Goal: Navigation & Orientation: Find specific page/section

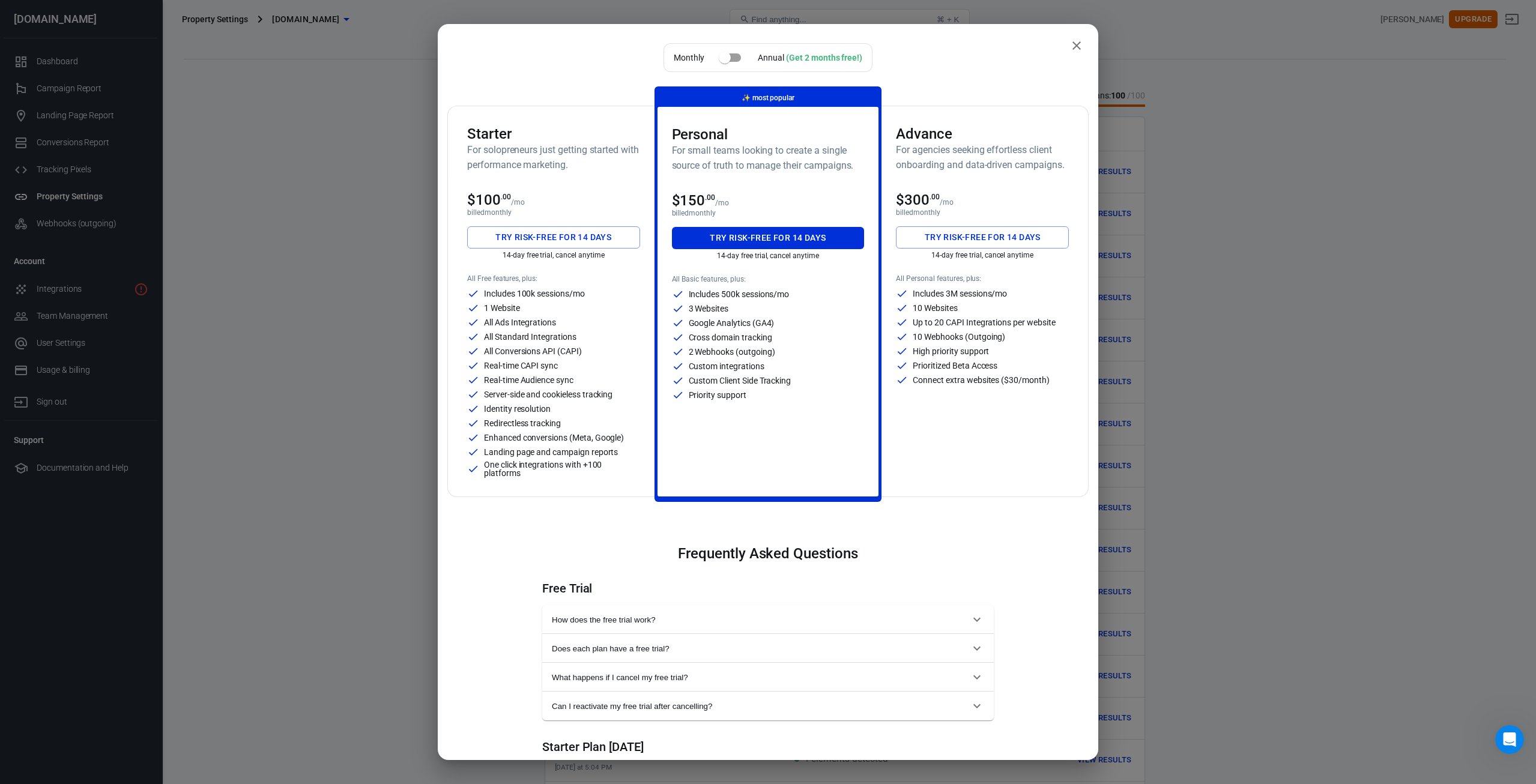
click at [1070, 43] on icon "close" at bounding box center [1077, 45] width 14 height 14
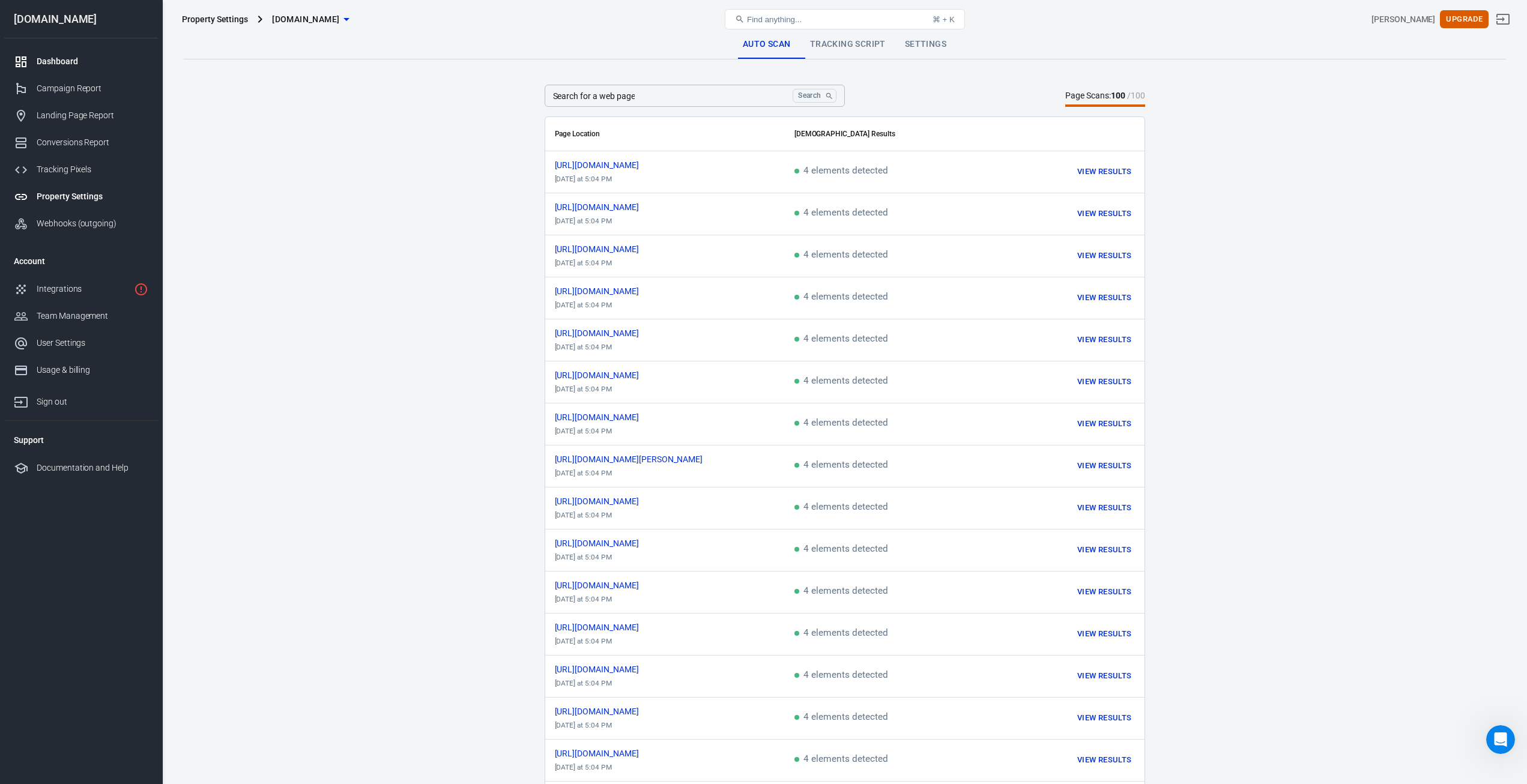
click at [70, 64] on div "Dashboard" at bounding box center [92, 62] width 112 height 13
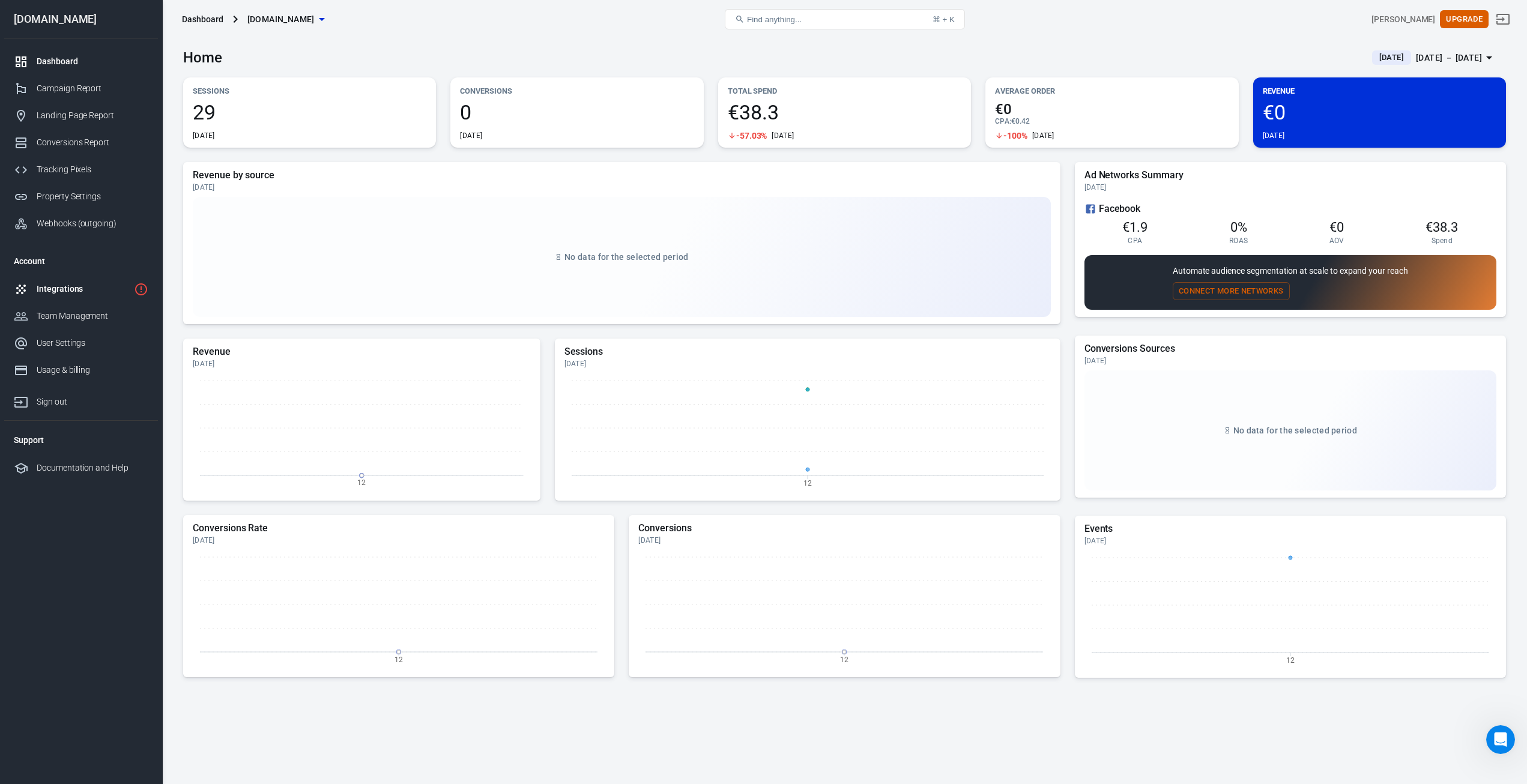
click at [58, 294] on div "Integrations" at bounding box center [83, 289] width 92 height 13
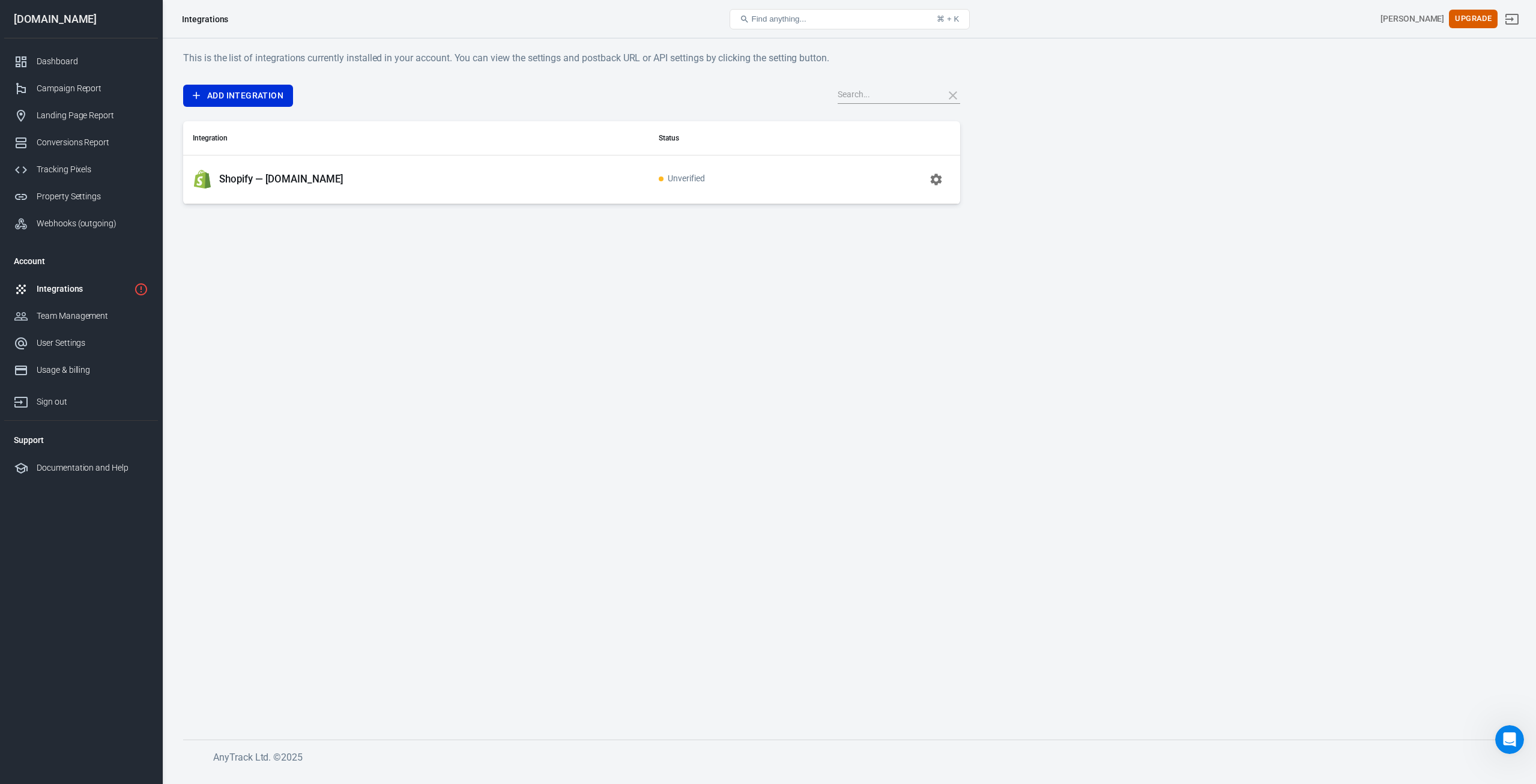
click at [922, 173] on td at bounding box center [894, 179] width 132 height 48
click at [279, 177] on p "Shopify — [DOMAIN_NAME]" at bounding box center [281, 179] width 124 height 13
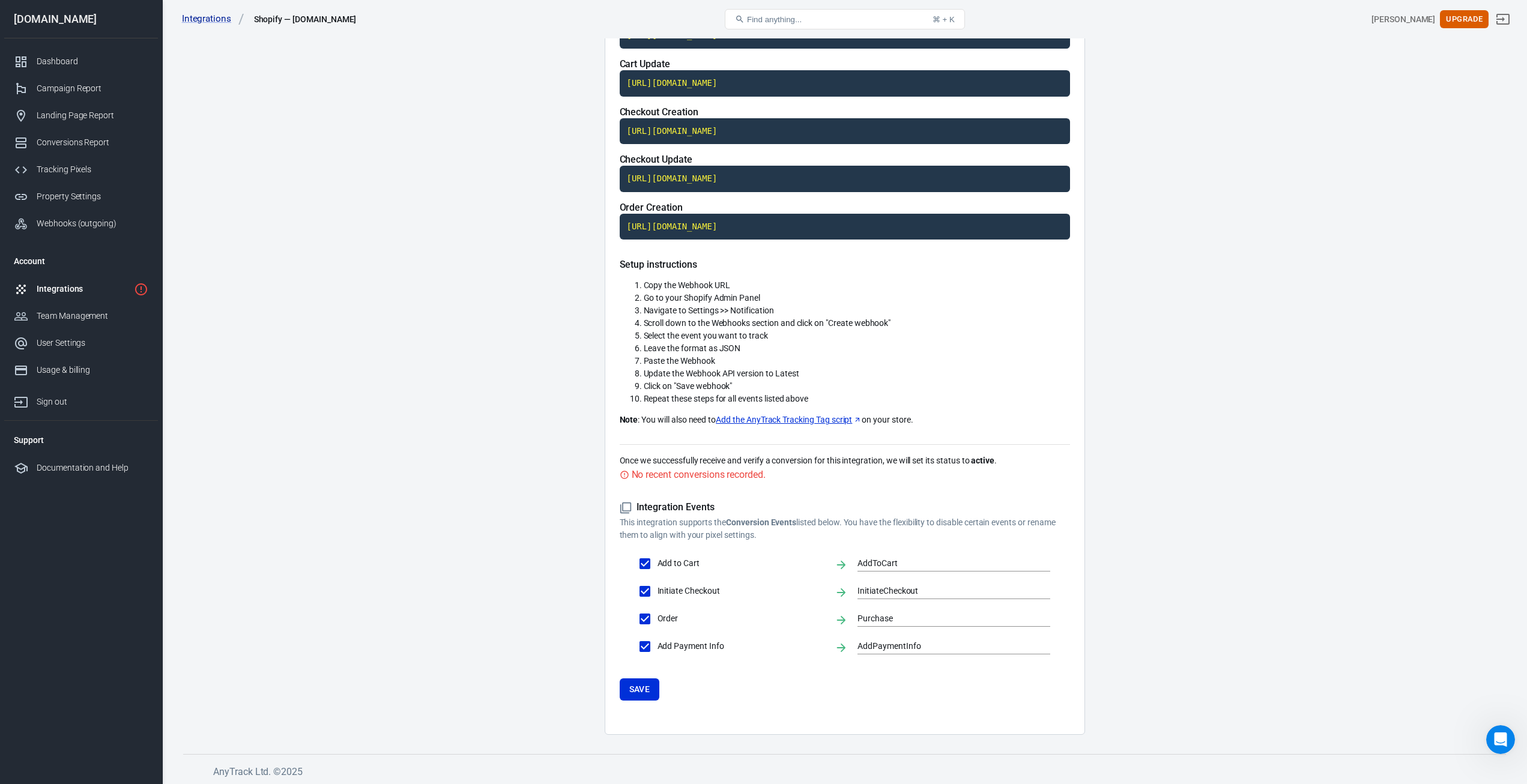
scroll to position [166, 0]
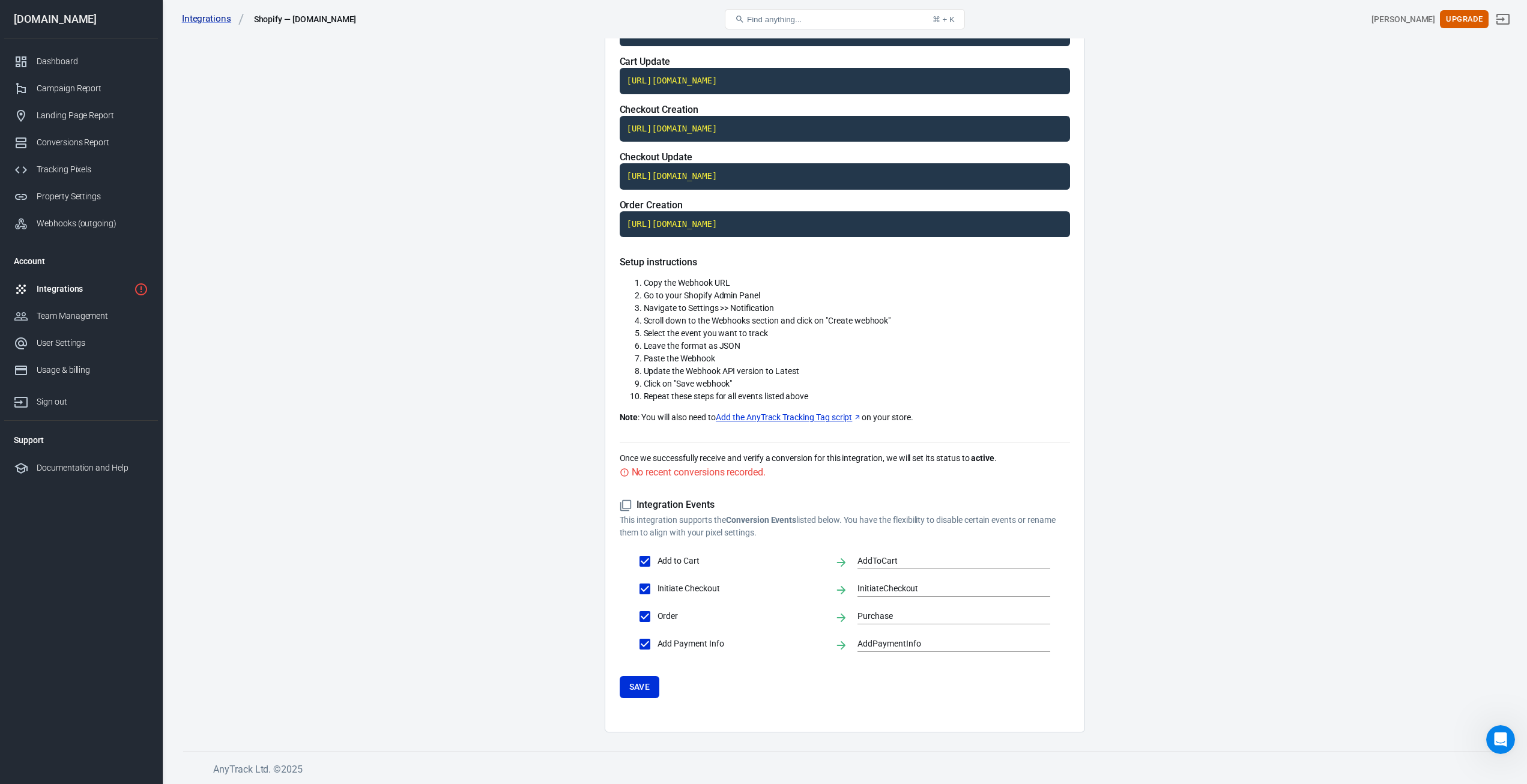
click at [786, 417] on link "Add the AnyTrack Tracking Tag script" at bounding box center [788, 417] width 146 height 13
click at [59, 342] on div "User Settings" at bounding box center [92, 343] width 112 height 13
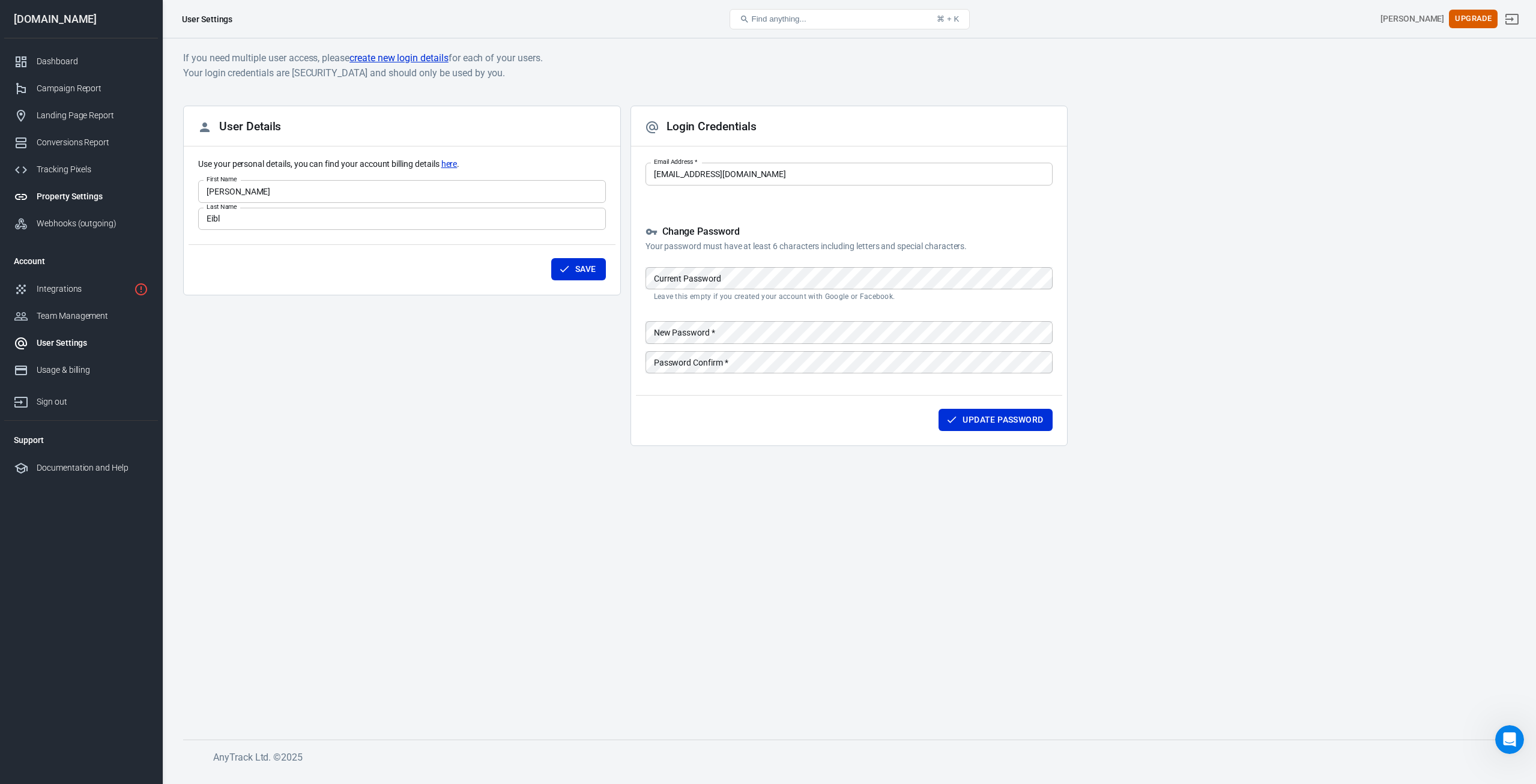
click at [71, 189] on link "Property Settings" at bounding box center [81, 196] width 154 height 27
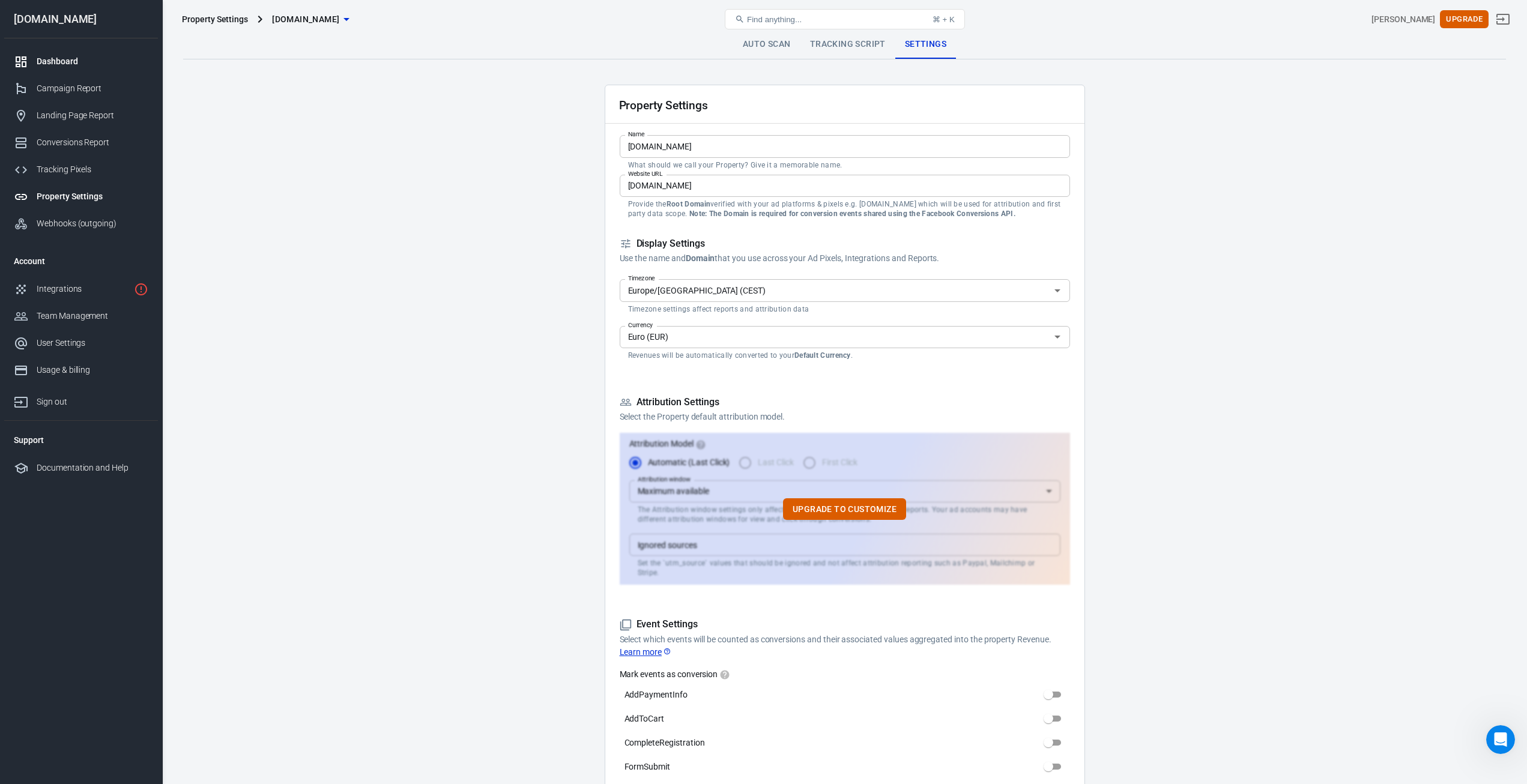
click at [95, 62] on div "Dashboard" at bounding box center [92, 62] width 112 height 13
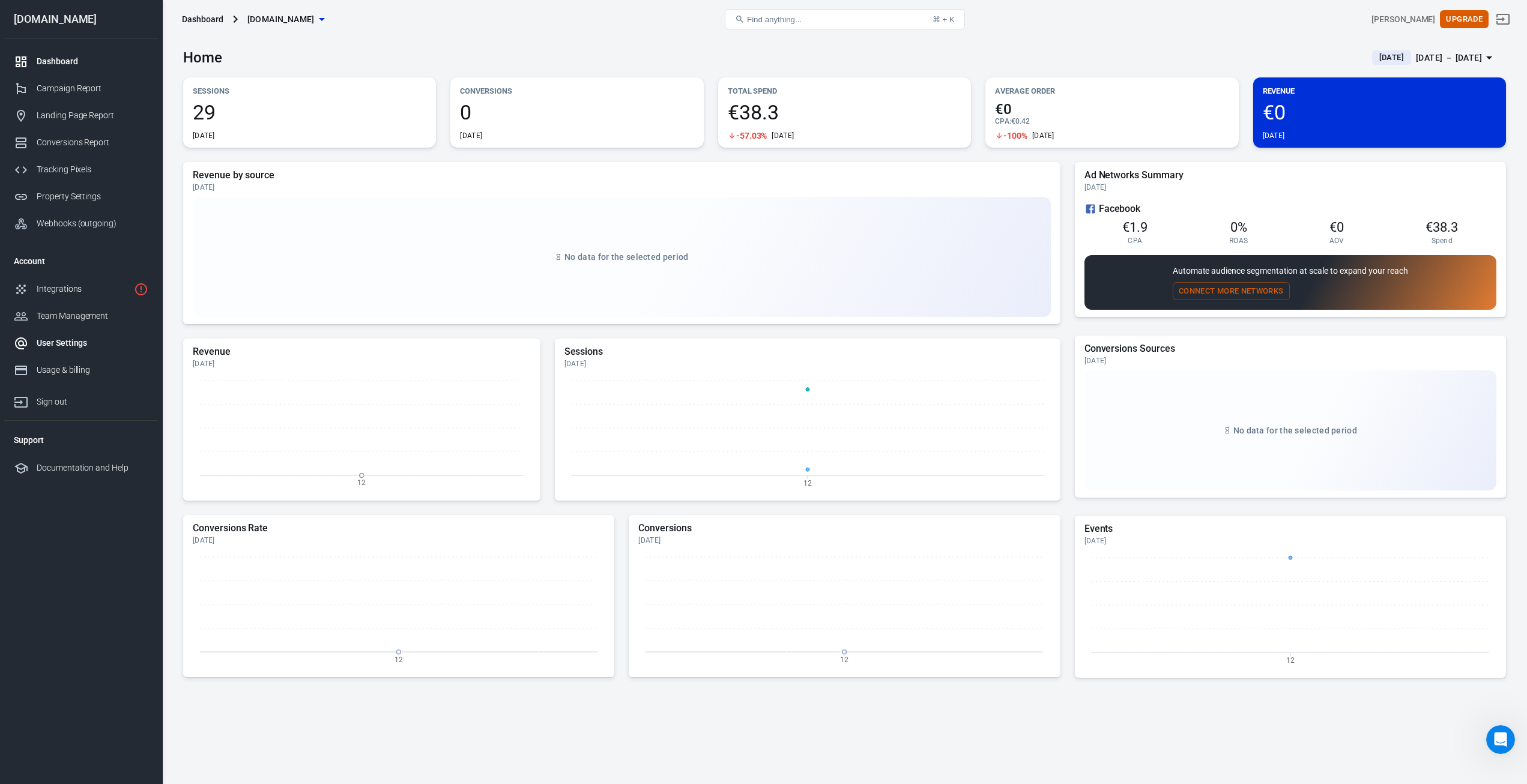
click at [59, 339] on div "User Settings" at bounding box center [92, 343] width 112 height 13
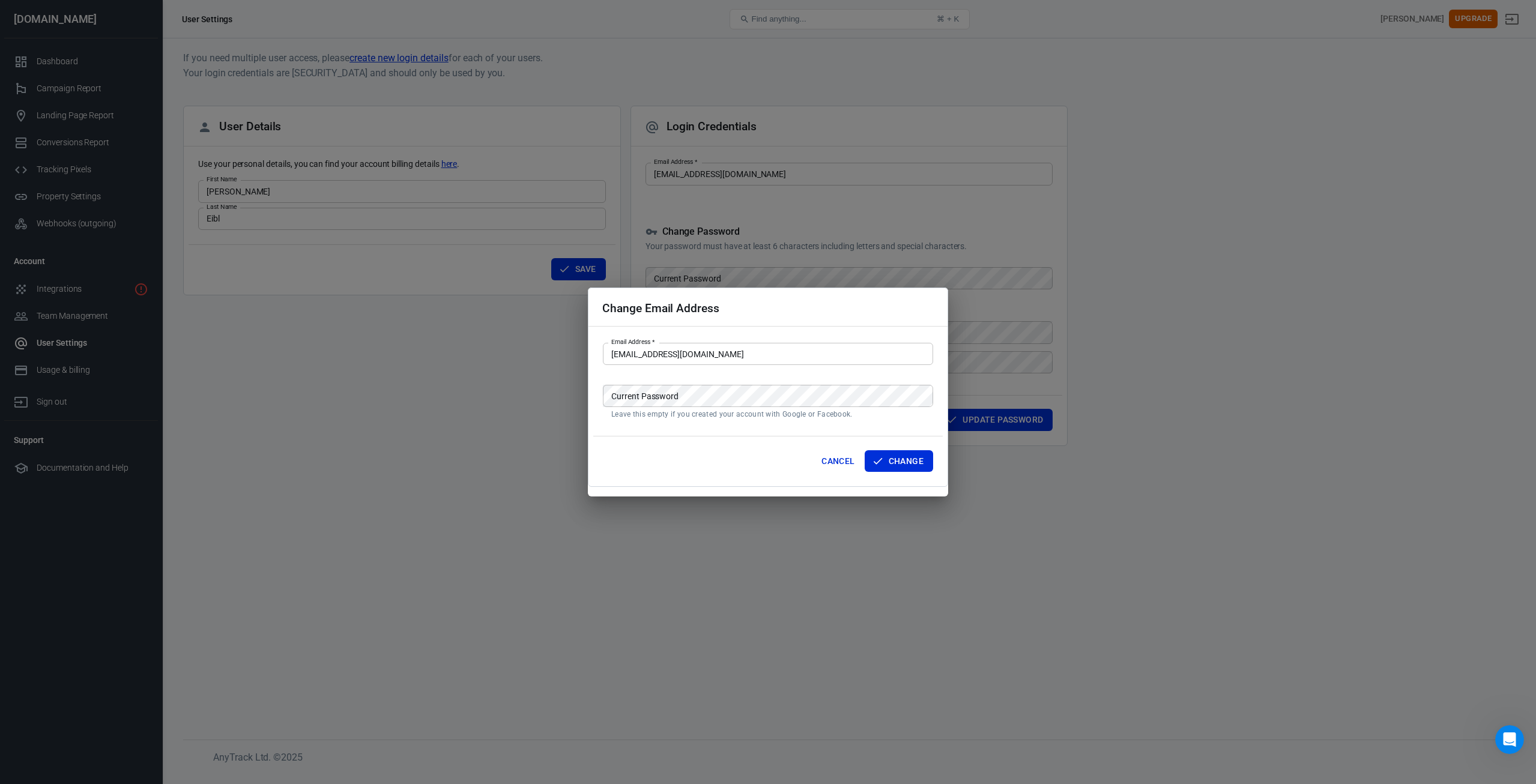
drag, startPoint x: 650, startPoint y: 174, endPoint x: 819, endPoint y: 179, distance: 169.1
click at [819, 179] on body "User Settings Find anything... ⌘ + K [PERSON_NAME] Upgrade [DOMAIN_NAME] Dashbo…" at bounding box center [768, 405] width 1536 height 733
click at [838, 459] on button "Cancel" at bounding box center [838, 461] width 43 height 22
drag, startPoint x: 762, startPoint y: 172, endPoint x: 629, endPoint y: 179, distance: 133.2
click at [629, 179] on body "User Settings Find anything... ⌘ + K [PERSON_NAME] Upgrade [DOMAIN_NAME] Dashbo…" at bounding box center [768, 405] width 1536 height 733
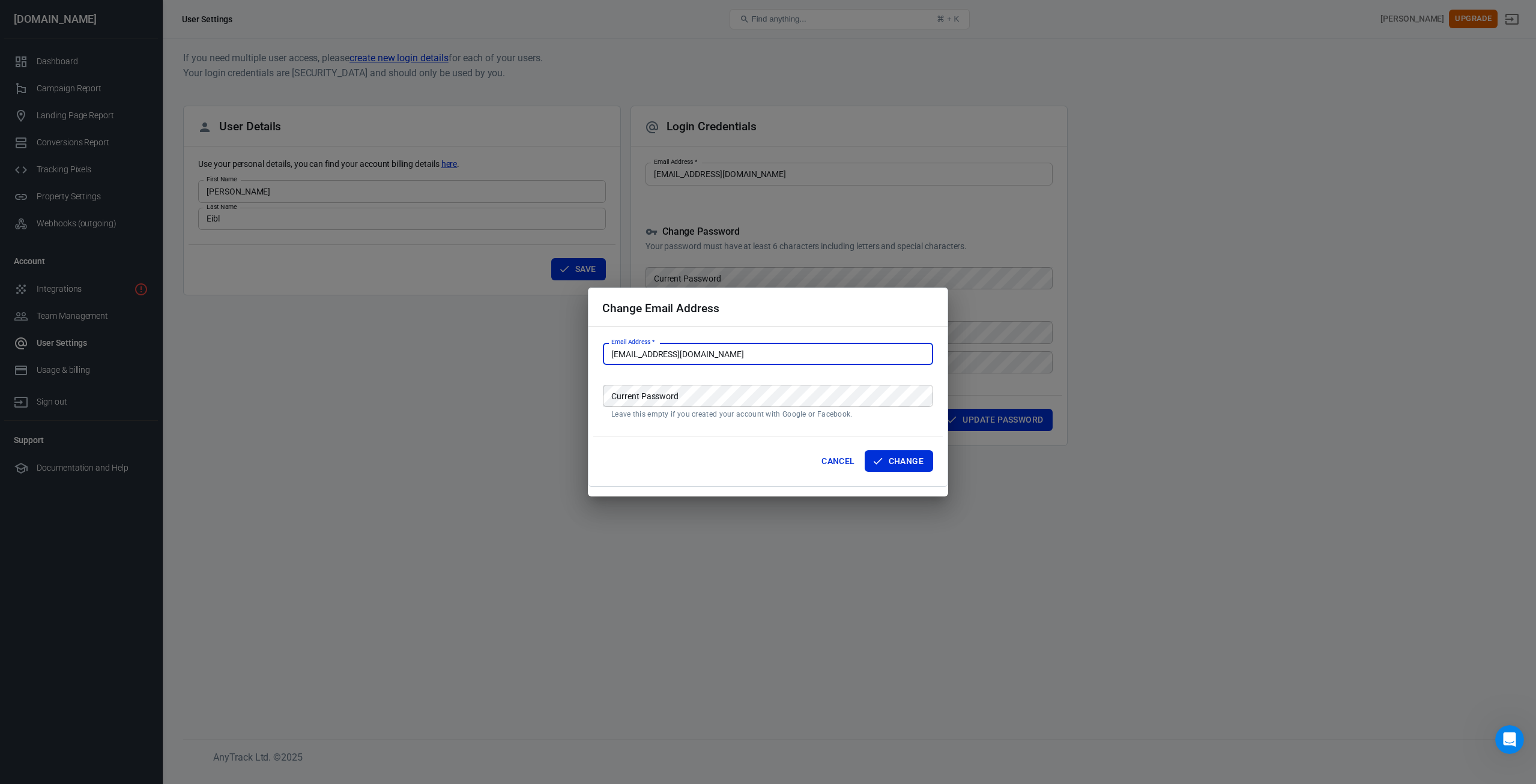
drag, startPoint x: 697, startPoint y: 356, endPoint x: 562, endPoint y: 362, distance: 135.1
click at [562, 362] on div "Change Email Address Email Address   * [EMAIL_ADDRESS][DOMAIN_NAME] Email Addre…" at bounding box center [768, 392] width 1536 height 784
click at [827, 464] on button "Cancel" at bounding box center [838, 461] width 43 height 22
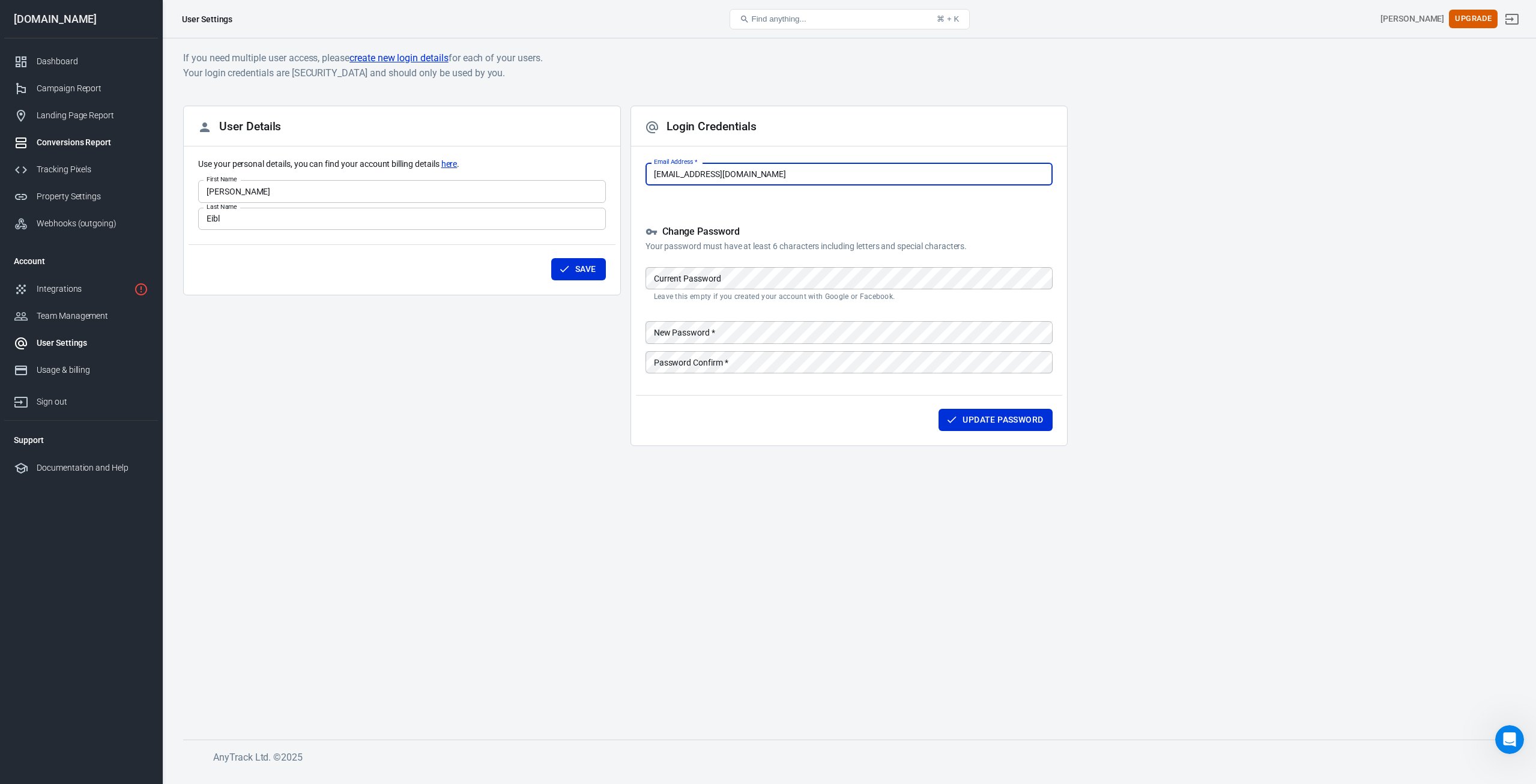
click at [58, 145] on div "Conversions Report" at bounding box center [92, 142] width 112 height 13
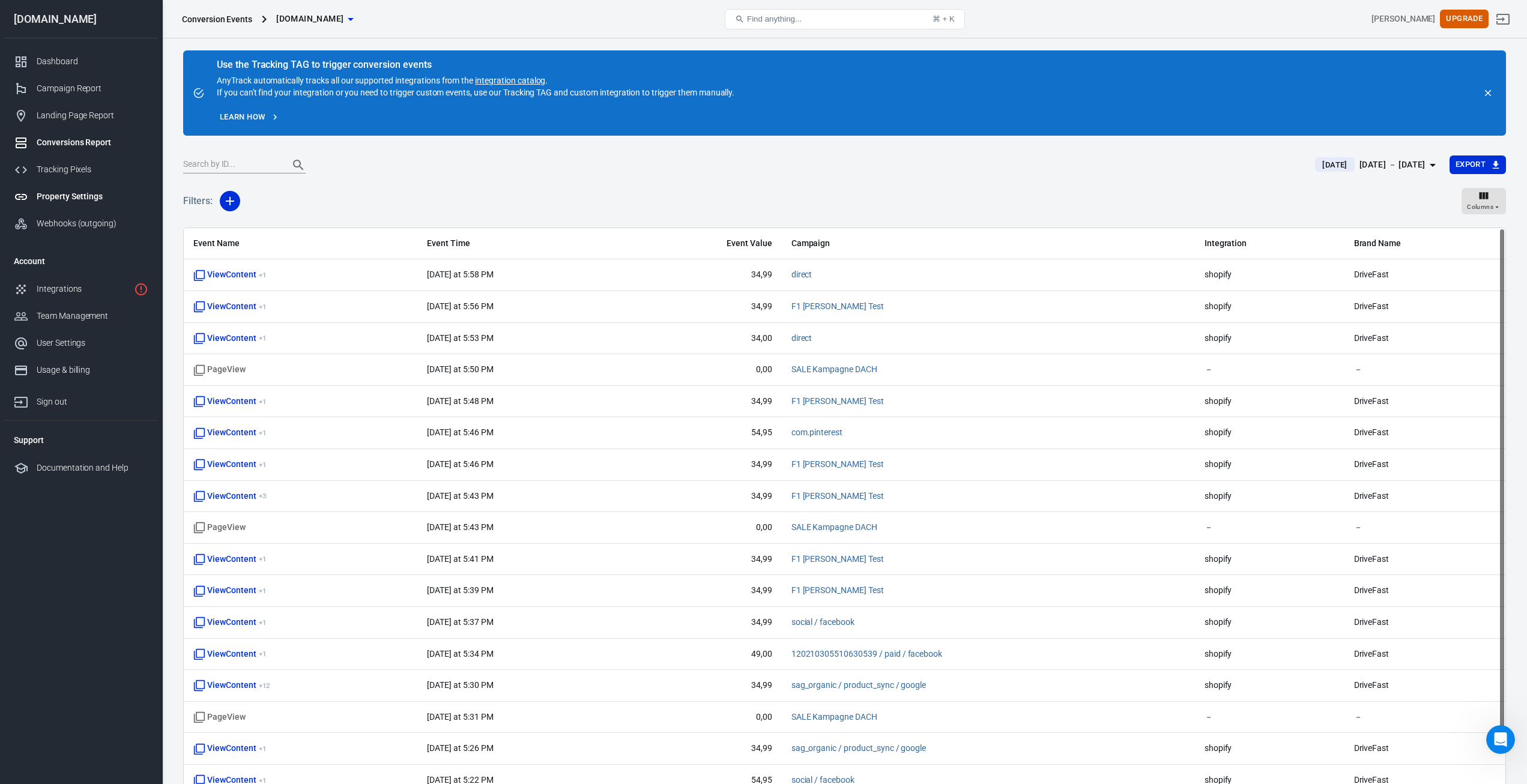
click at [55, 191] on div "Property Settings" at bounding box center [92, 196] width 112 height 13
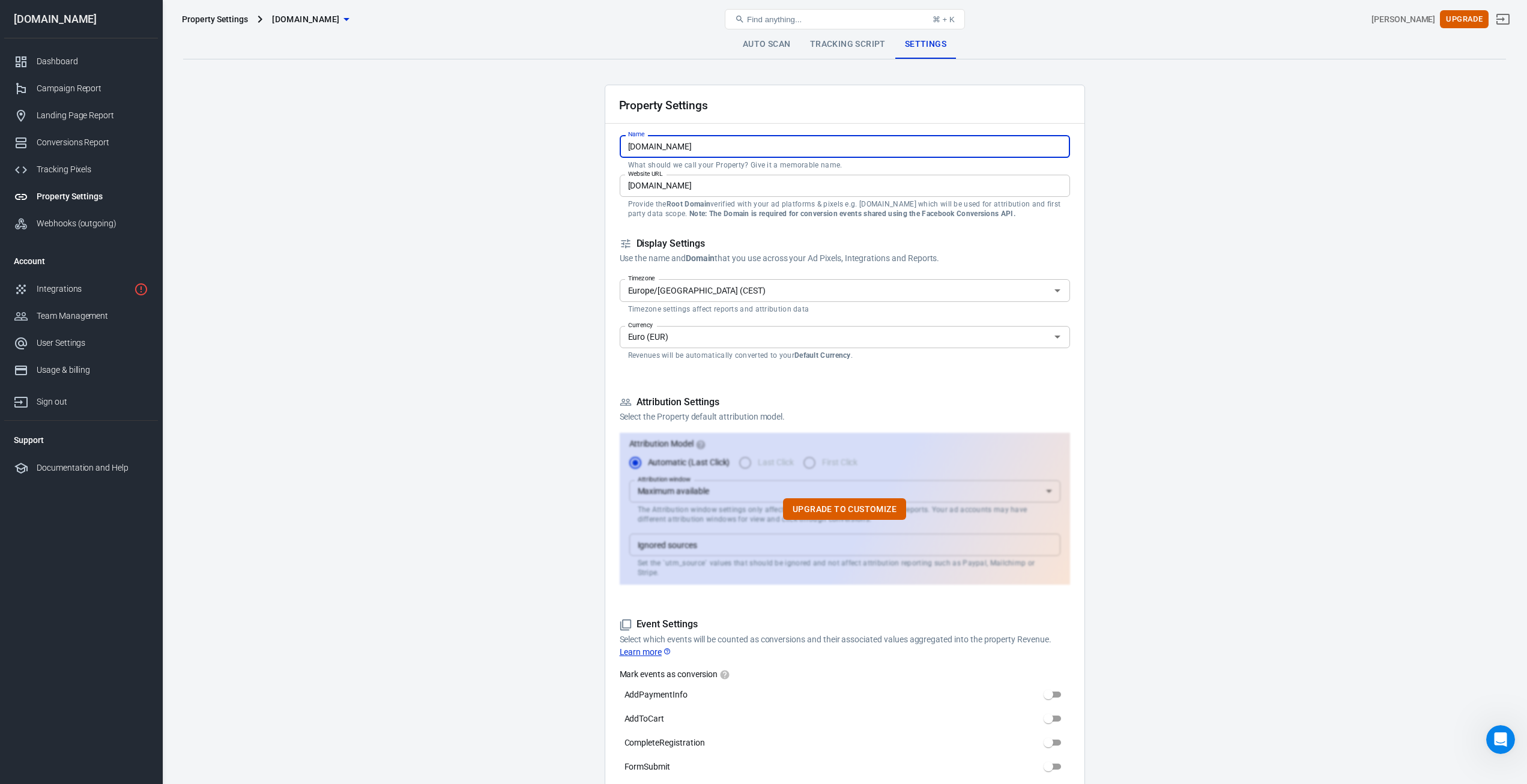
drag, startPoint x: 686, startPoint y: 149, endPoint x: 571, endPoint y: 159, distance: 115.4
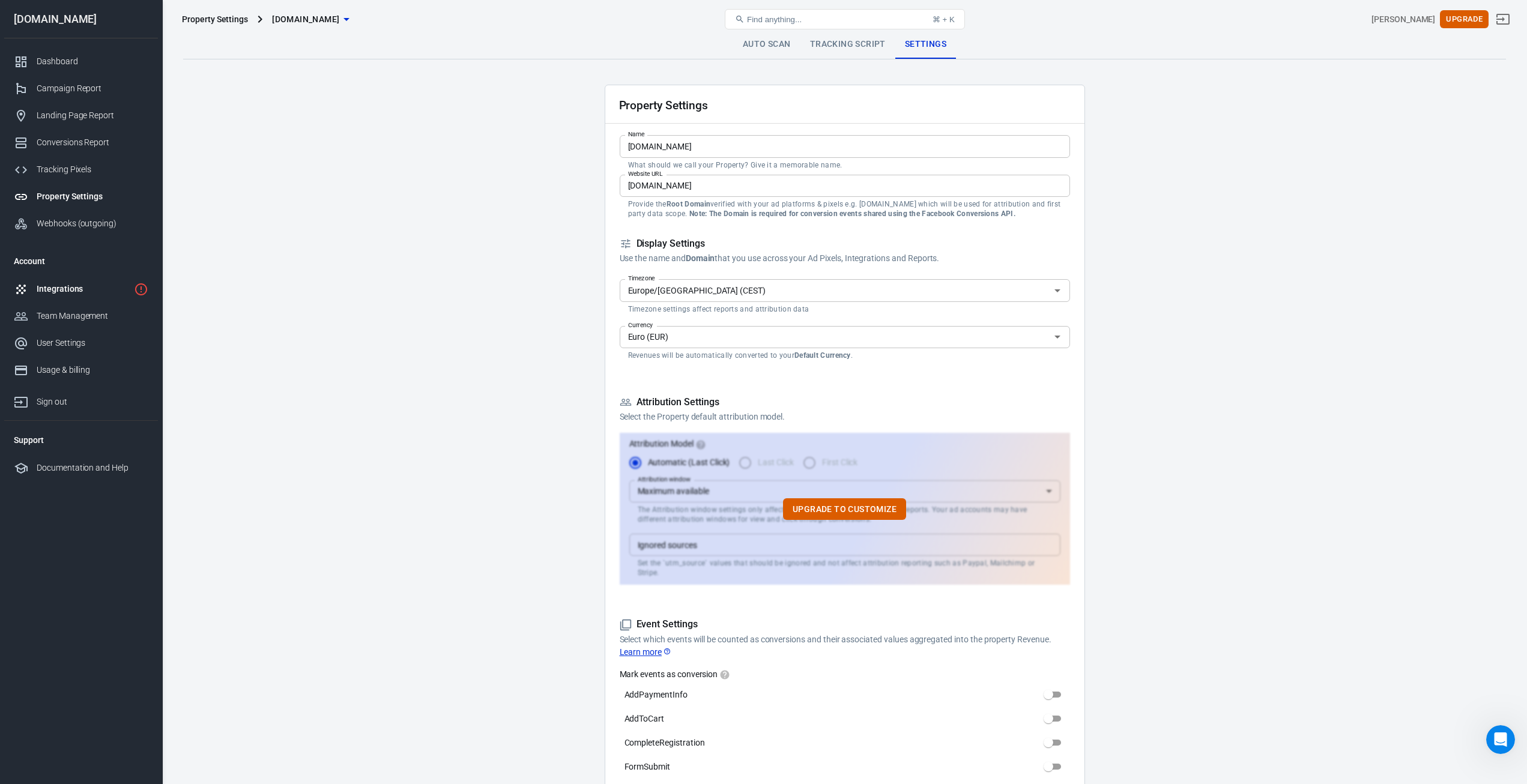
click at [81, 289] on div "Integrations" at bounding box center [83, 289] width 92 height 13
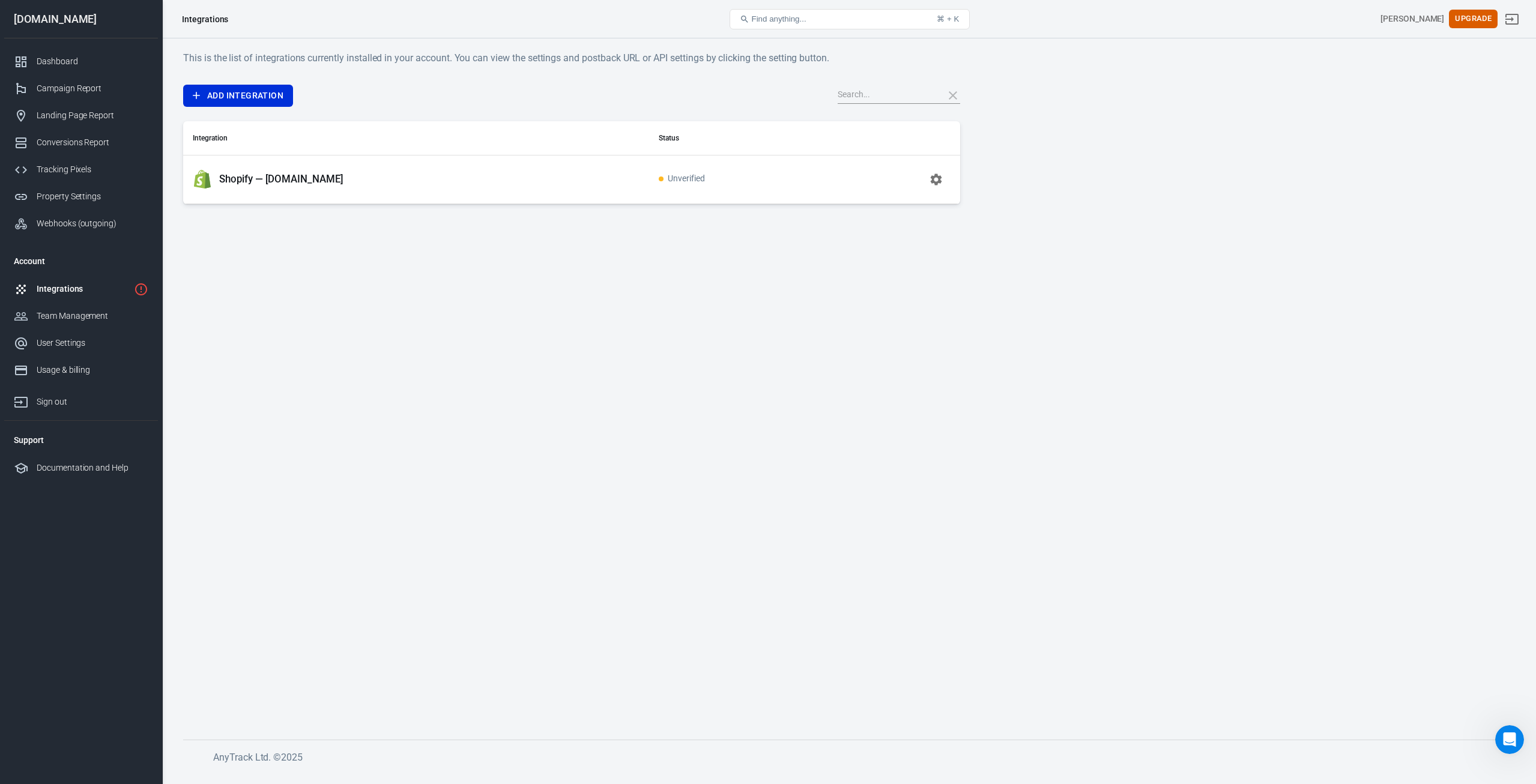
click at [449, 173] on div "Shopify — [DOMAIN_NAME]" at bounding box center [416, 179] width 447 height 20
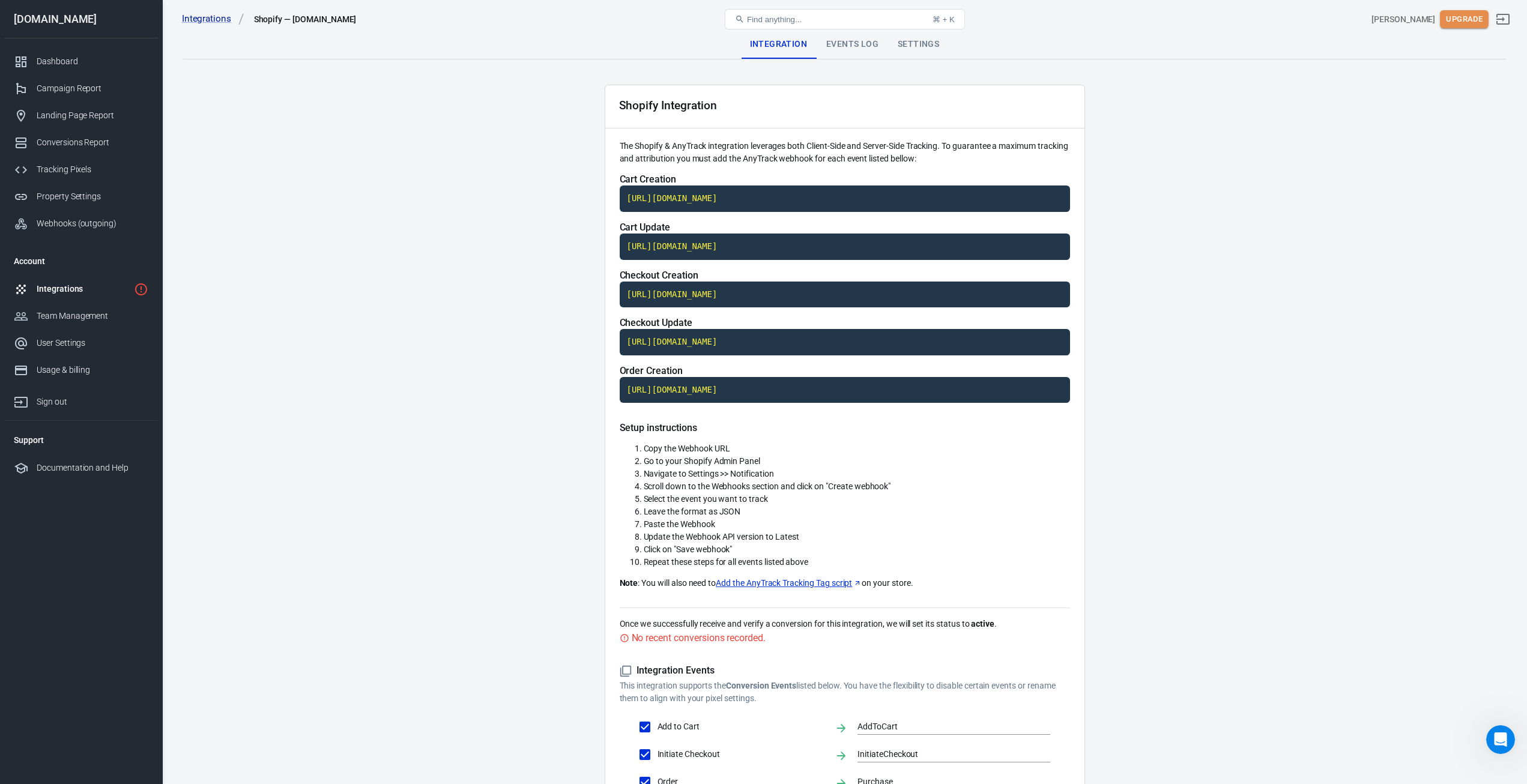
click at [1476, 24] on button "Upgrade" at bounding box center [1464, 20] width 48 height 19
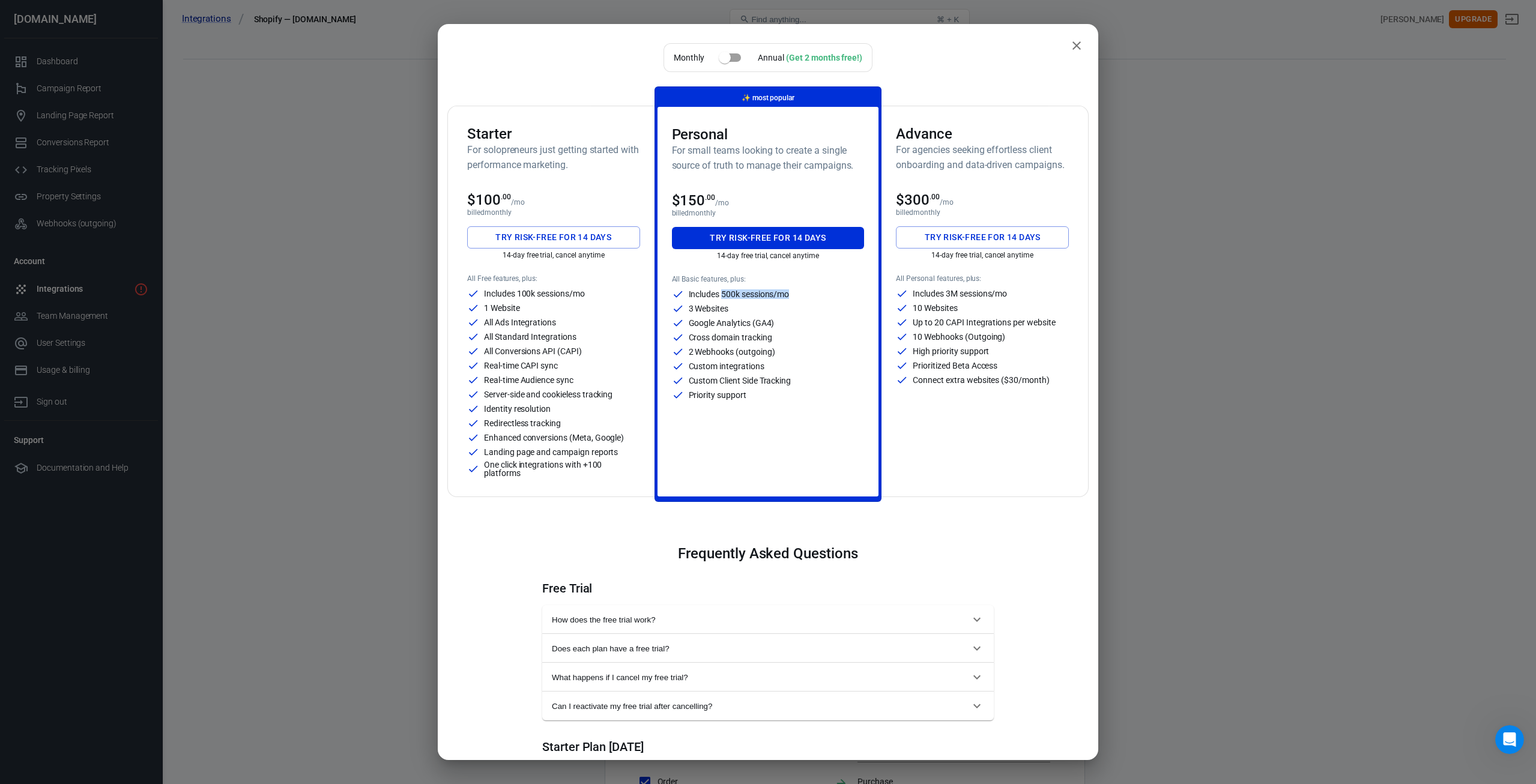
drag, startPoint x: 720, startPoint y: 294, endPoint x: 789, endPoint y: 294, distance: 69.0
click at [789, 294] on div "Includes 500k sessions/mo" at bounding box center [768, 294] width 193 height 12
drag, startPoint x: 687, startPoint y: 308, endPoint x: 744, endPoint y: 310, distance: 57.0
click at [744, 310] on div "3 Websites" at bounding box center [768, 308] width 193 height 12
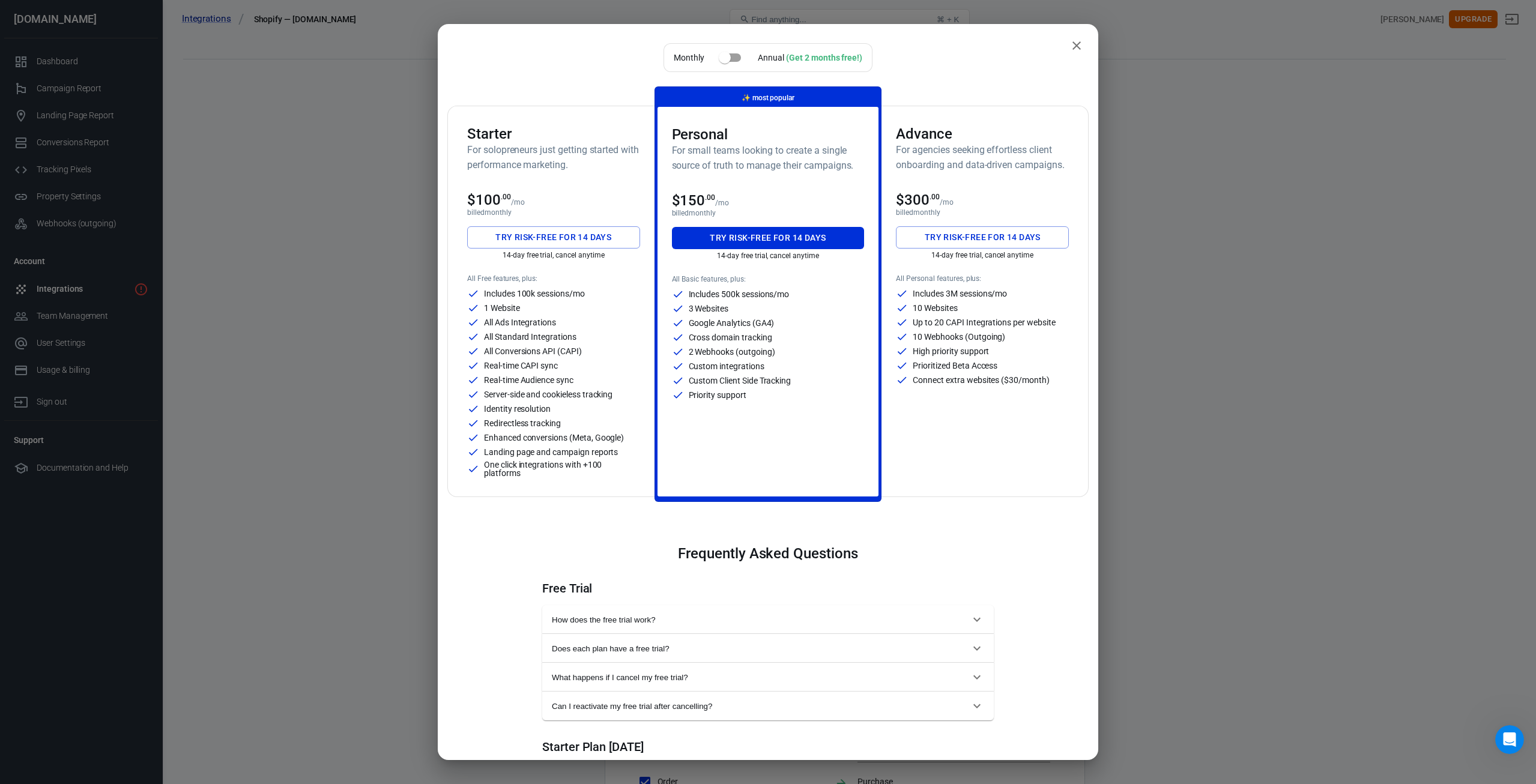
click at [753, 306] on div "3 Websites" at bounding box center [768, 308] width 193 height 12
click at [1071, 45] on icon "close" at bounding box center [1077, 45] width 14 height 14
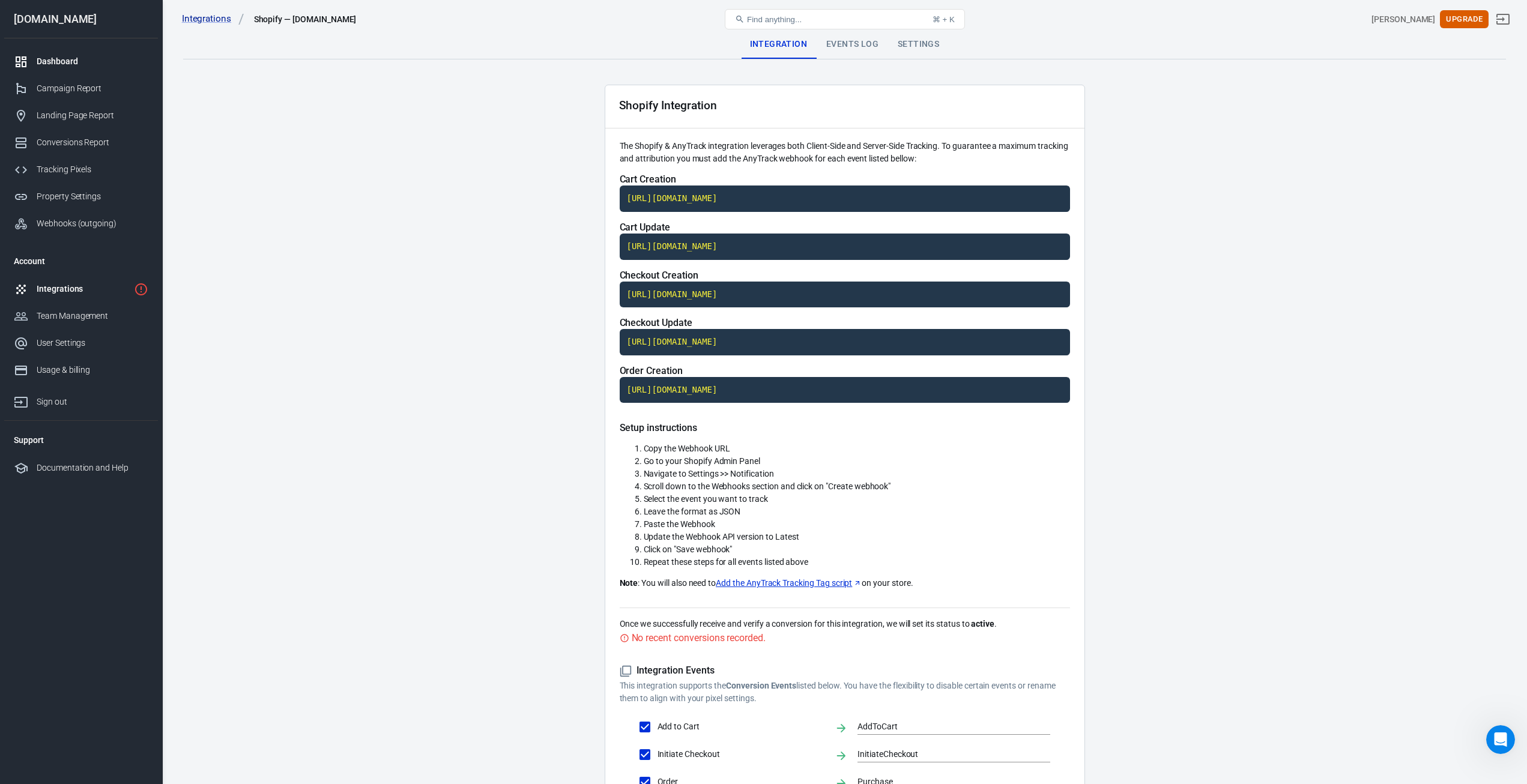
click at [63, 62] on div "Dashboard" at bounding box center [92, 62] width 112 height 13
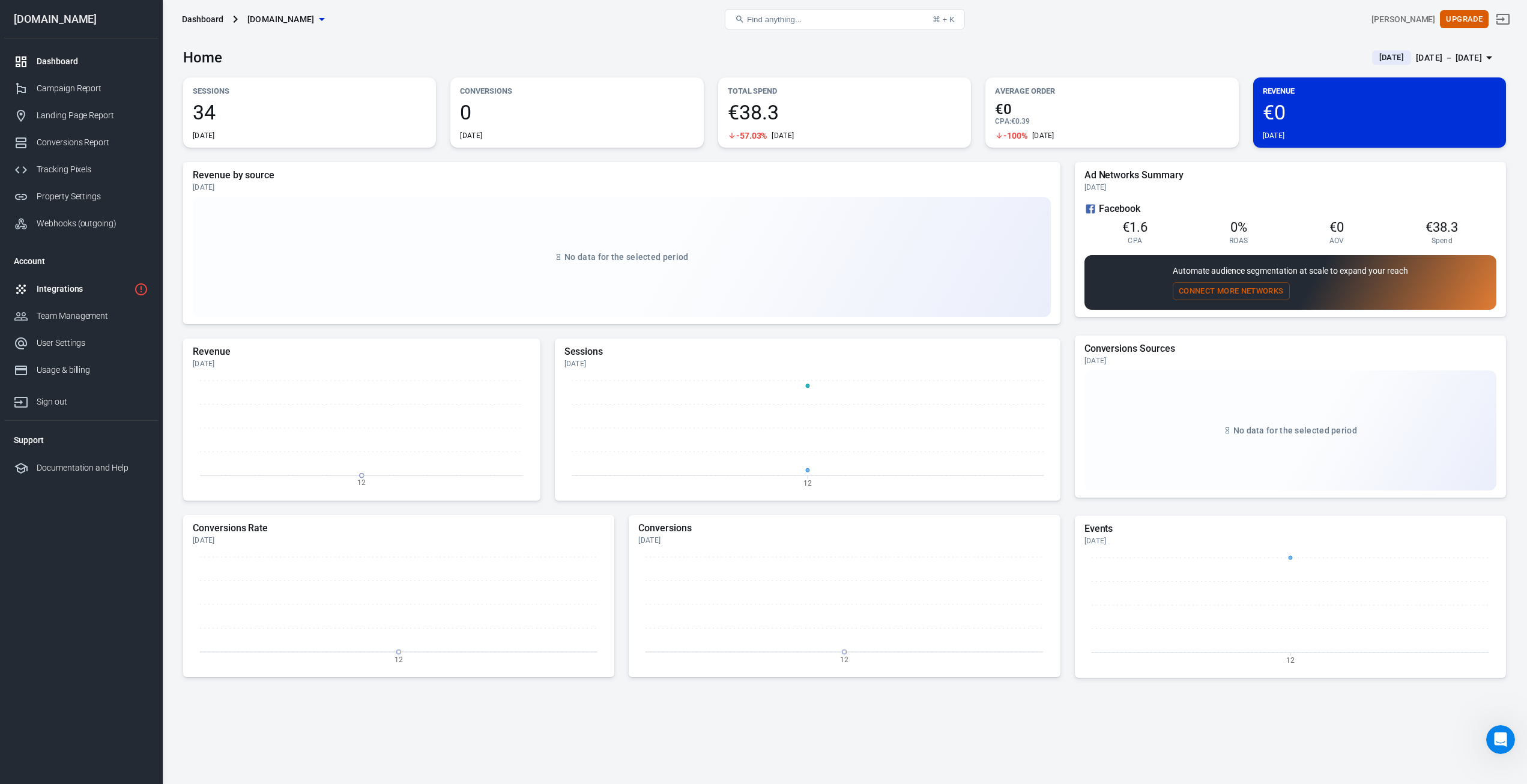
click at [73, 286] on div "Integrations" at bounding box center [83, 289] width 92 height 13
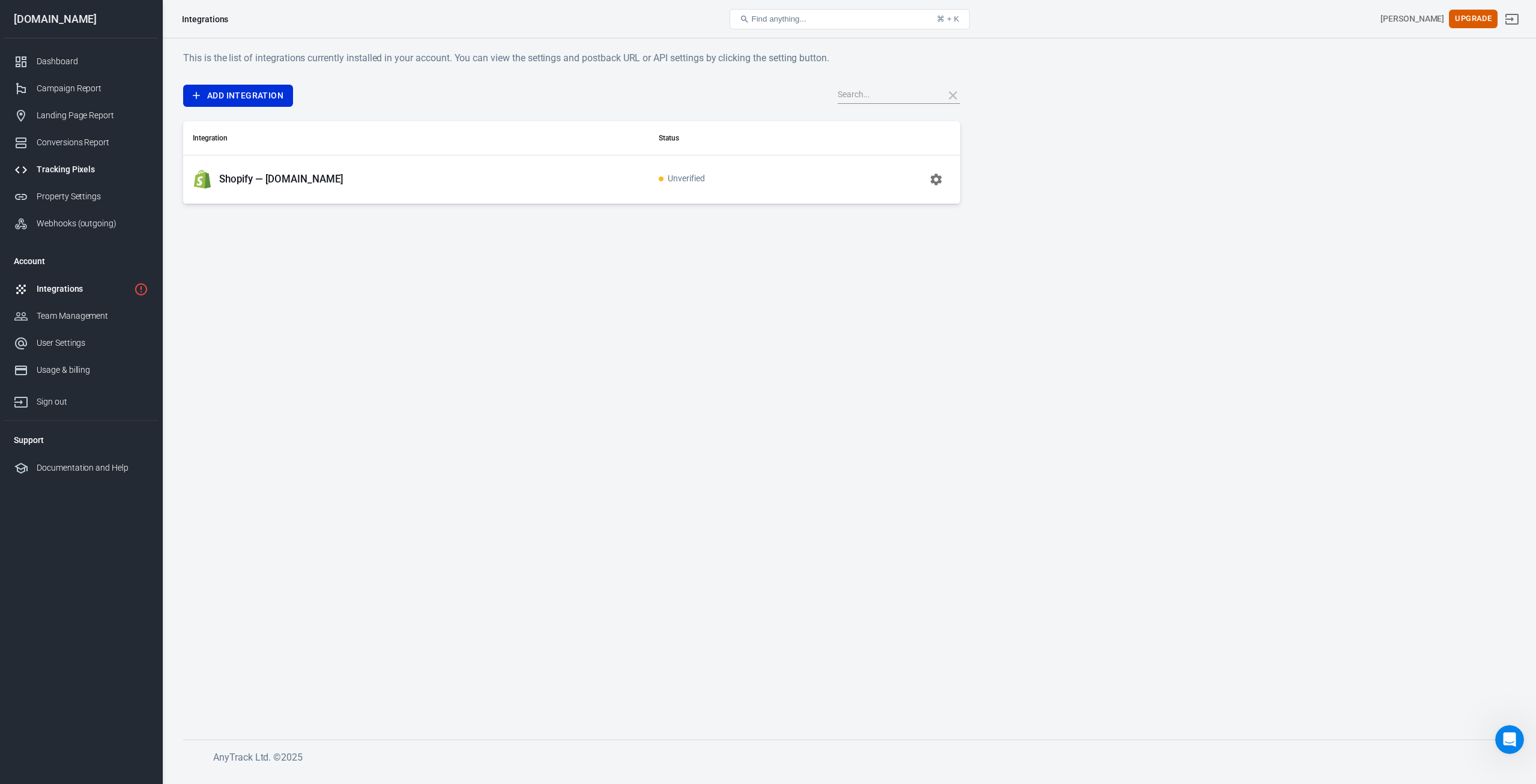
click at [63, 168] on div "Tracking Pixels" at bounding box center [92, 170] width 112 height 13
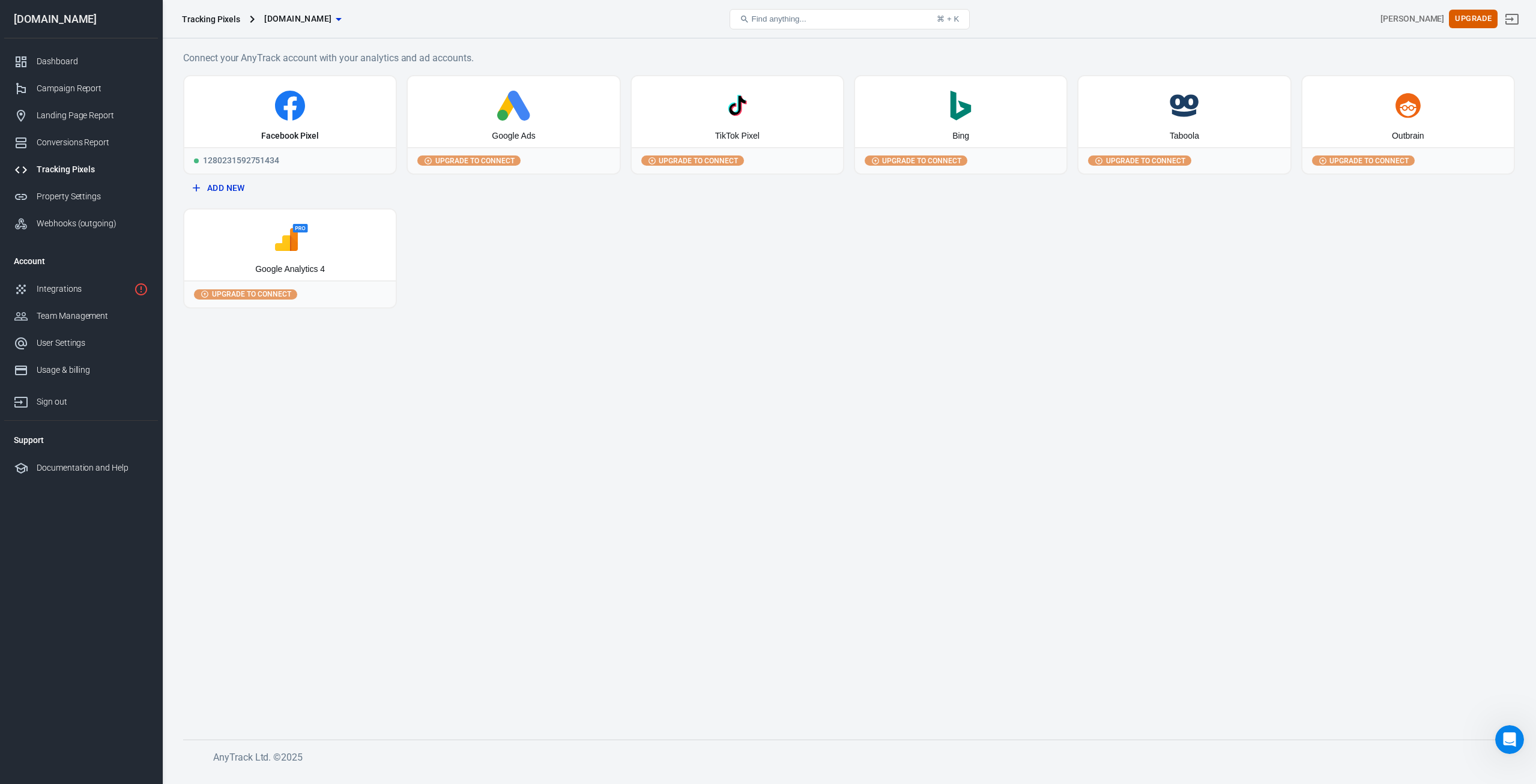
click at [65, 46] on div "Dashboard Campaign Report Landing Page Report Conversions Report Tracking Pixel…" at bounding box center [81, 142] width 154 height 208
click at [70, 55] on div "Dashboard" at bounding box center [92, 62] width 112 height 13
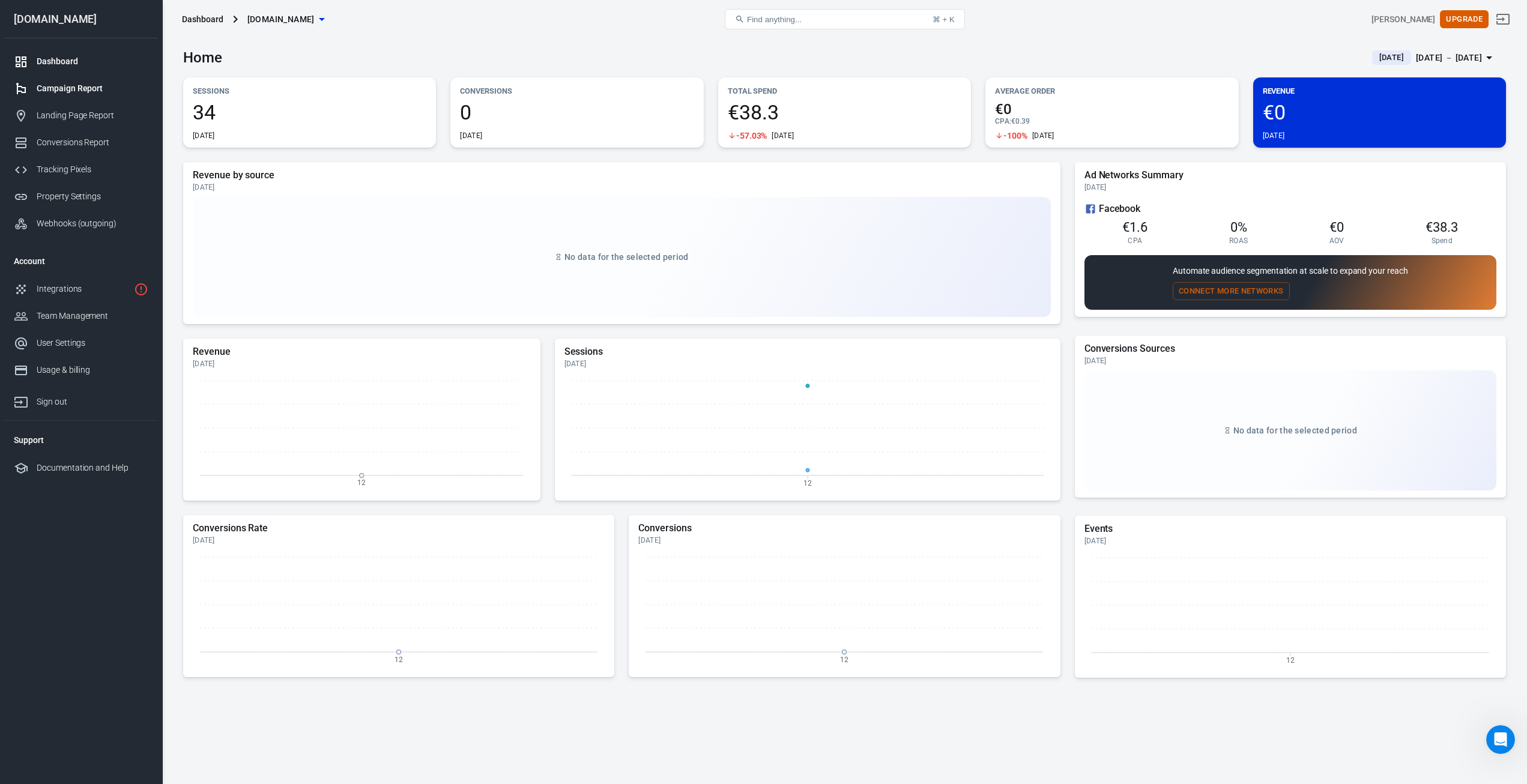
click at [74, 92] on div "Campaign Report" at bounding box center [92, 88] width 112 height 13
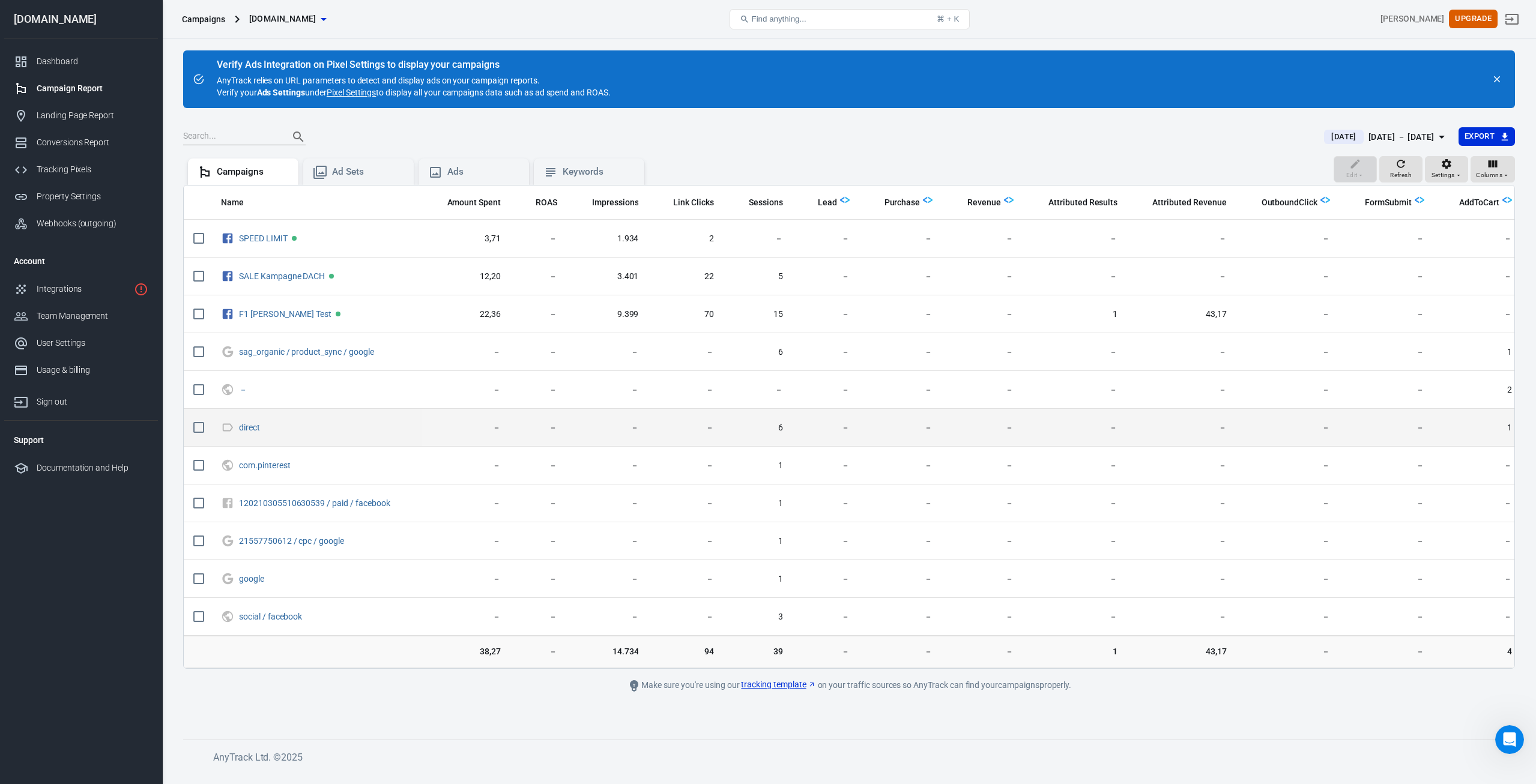
click at [200, 429] on input "scrollable content" at bounding box center [199, 428] width 25 height 25
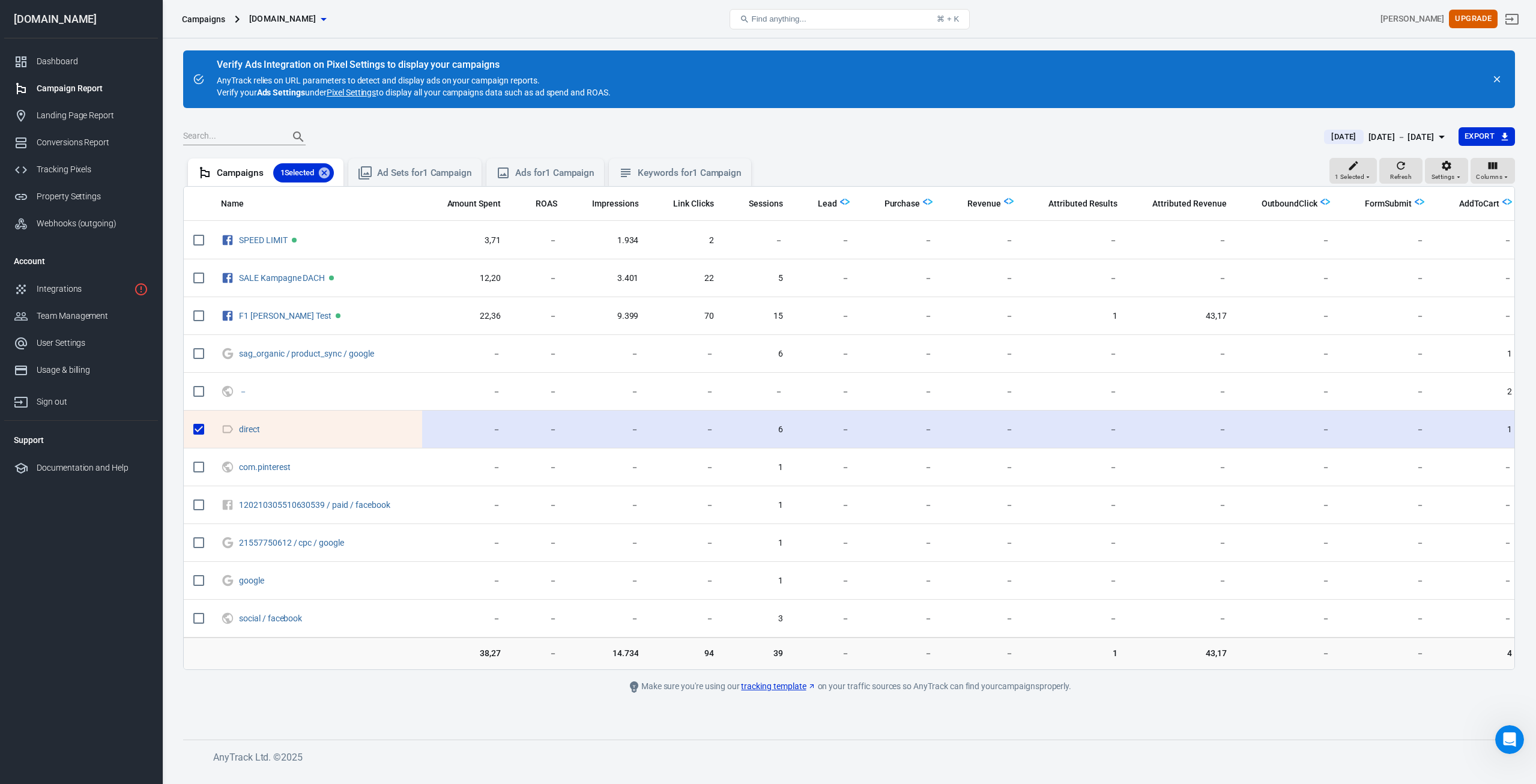
click at [197, 428] on input "scrollable content" at bounding box center [199, 429] width 25 height 25
checkbox input "false"
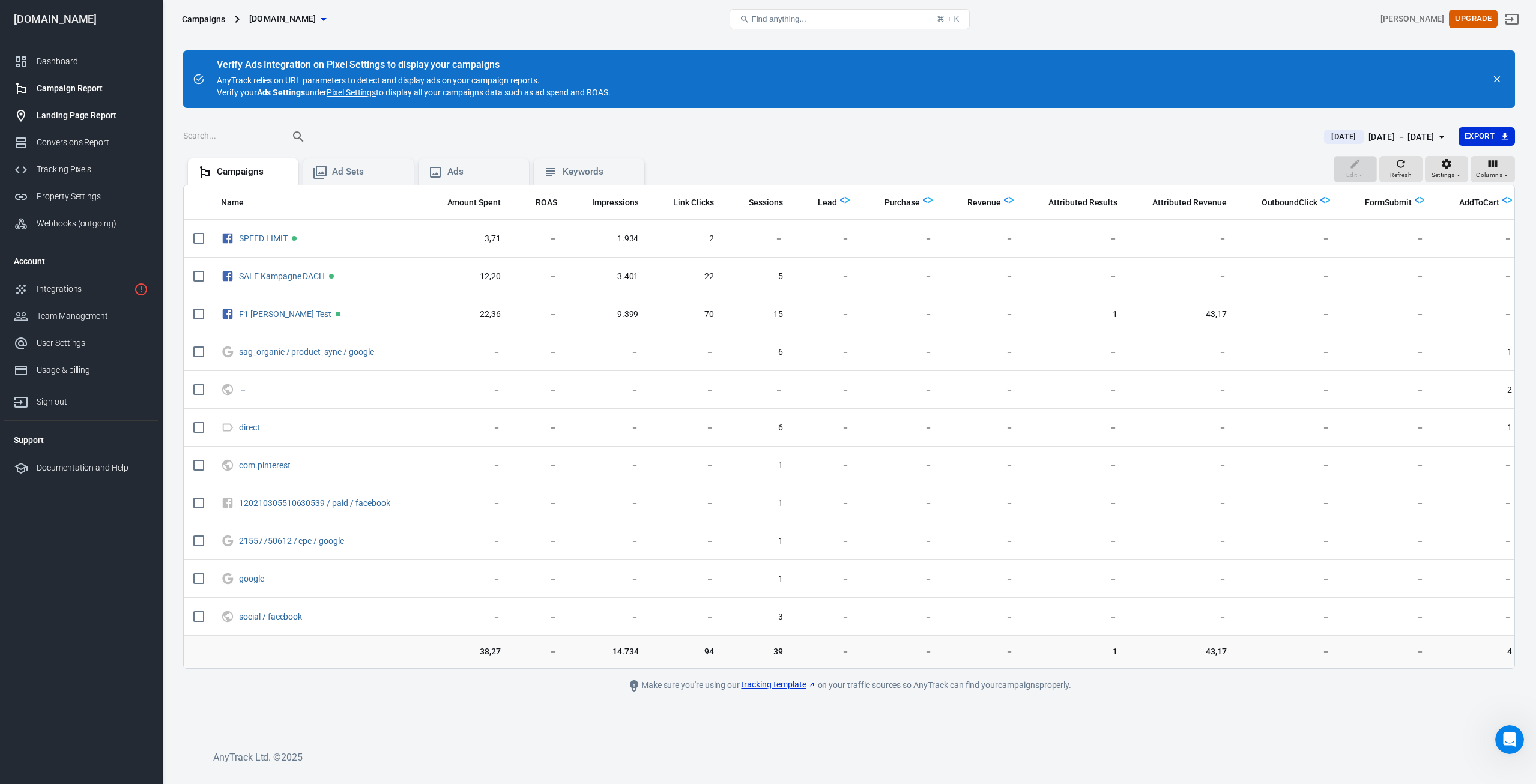
click at [44, 117] on div "Landing Page Report" at bounding box center [92, 116] width 112 height 13
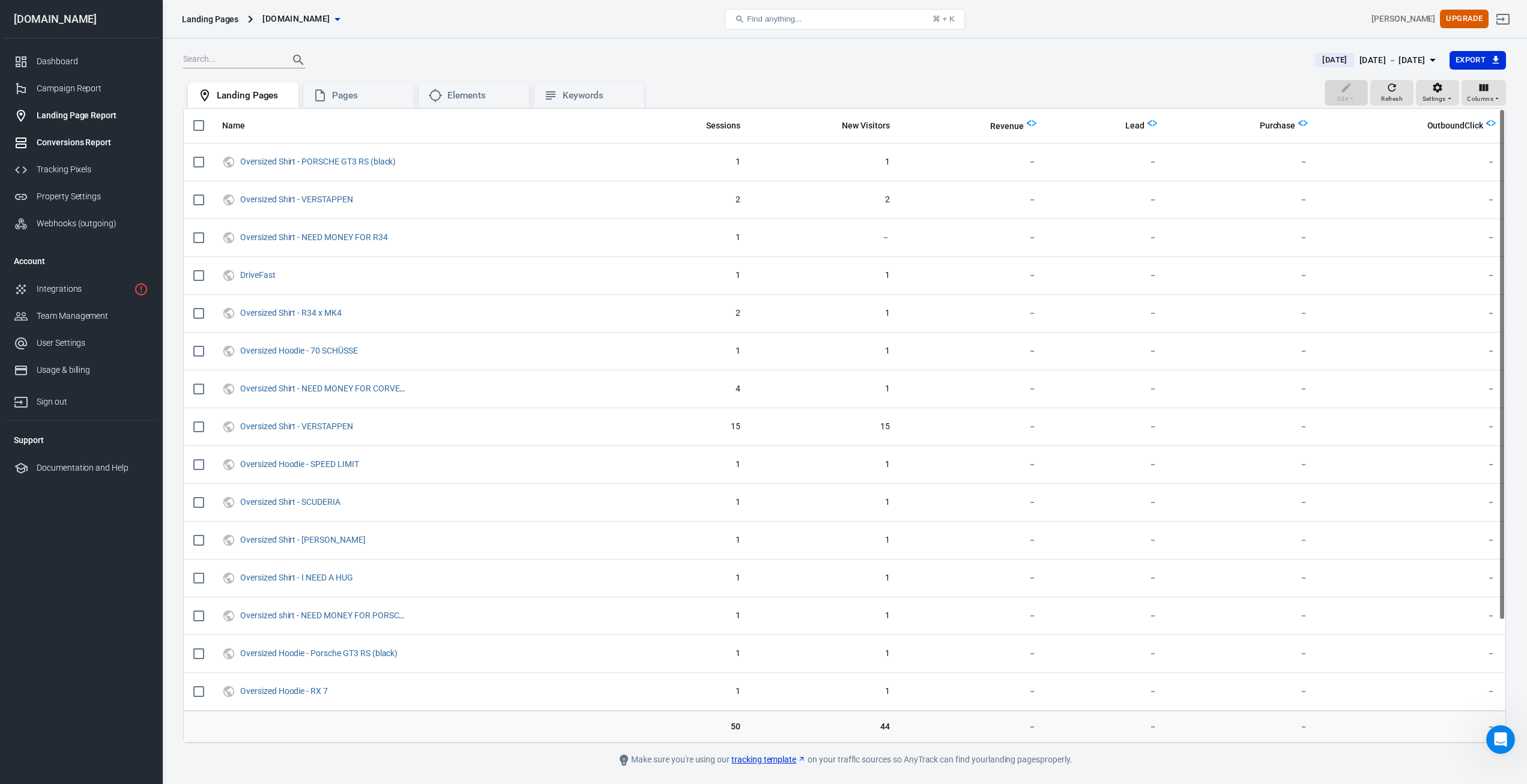
click at [56, 141] on div "Conversions Report" at bounding box center [92, 142] width 112 height 13
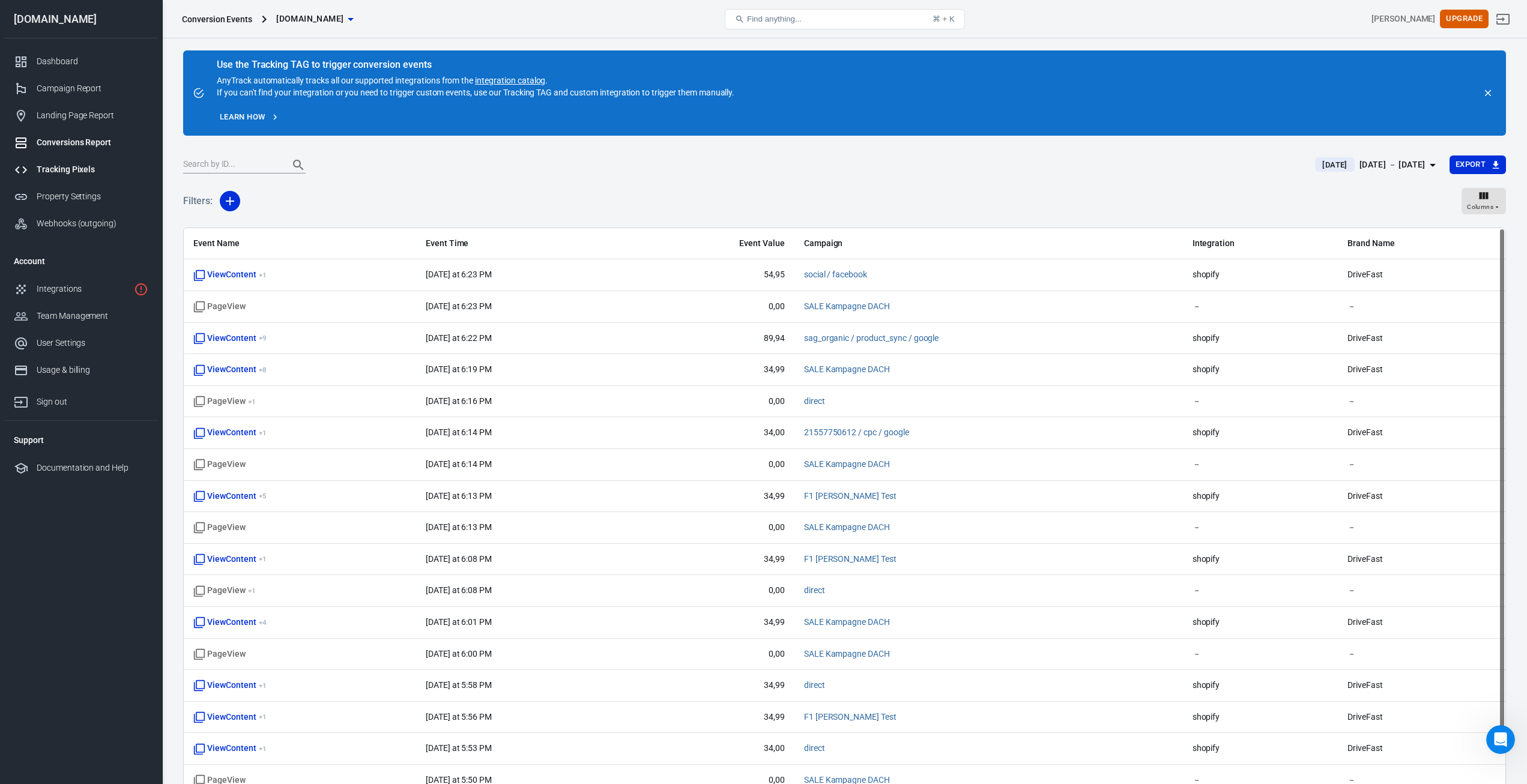
click at [56, 166] on div "Tracking Pixels" at bounding box center [92, 170] width 112 height 13
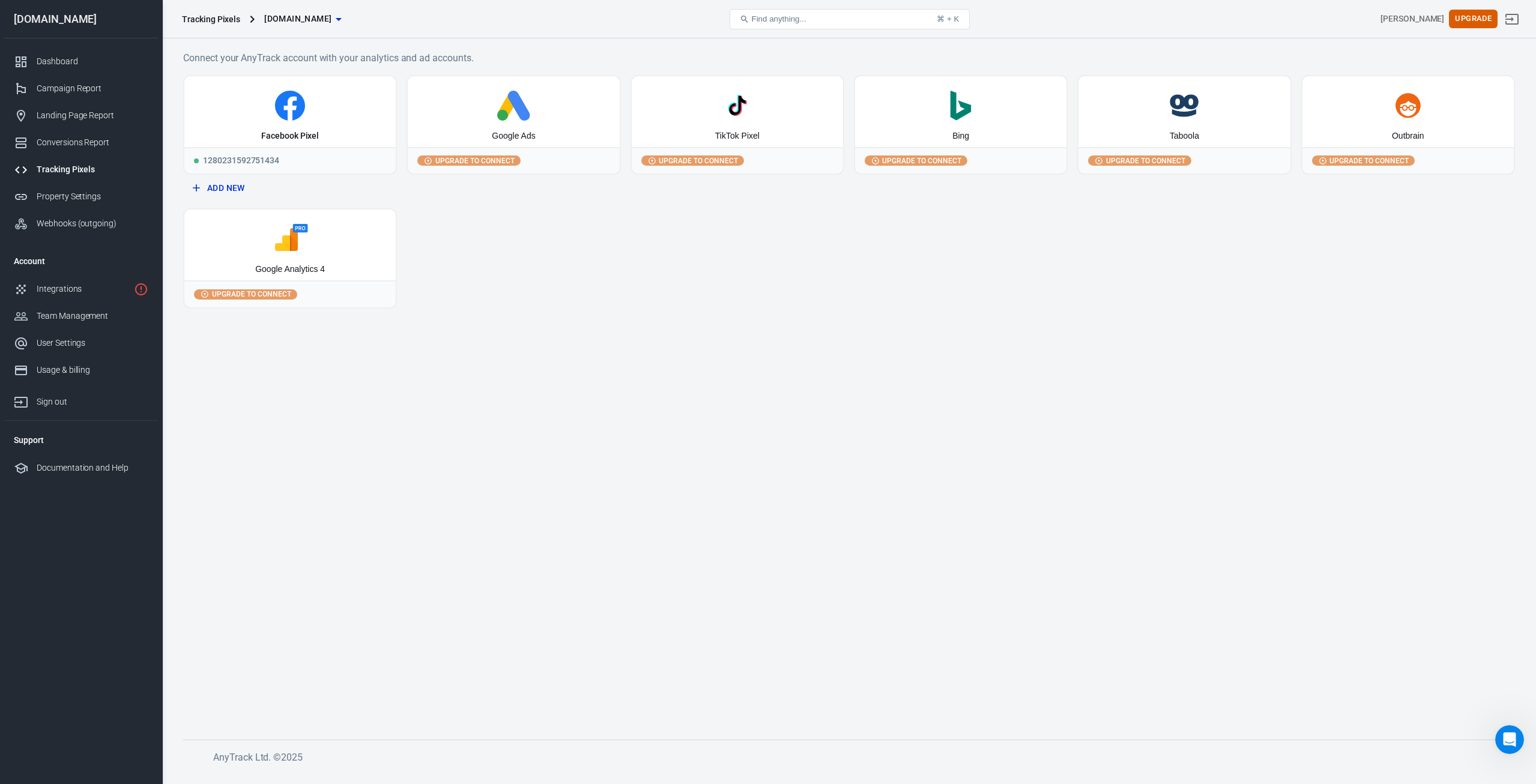
click at [1509, 746] on icon "Open Intercom Messenger" at bounding box center [1509, 739] width 20 height 20
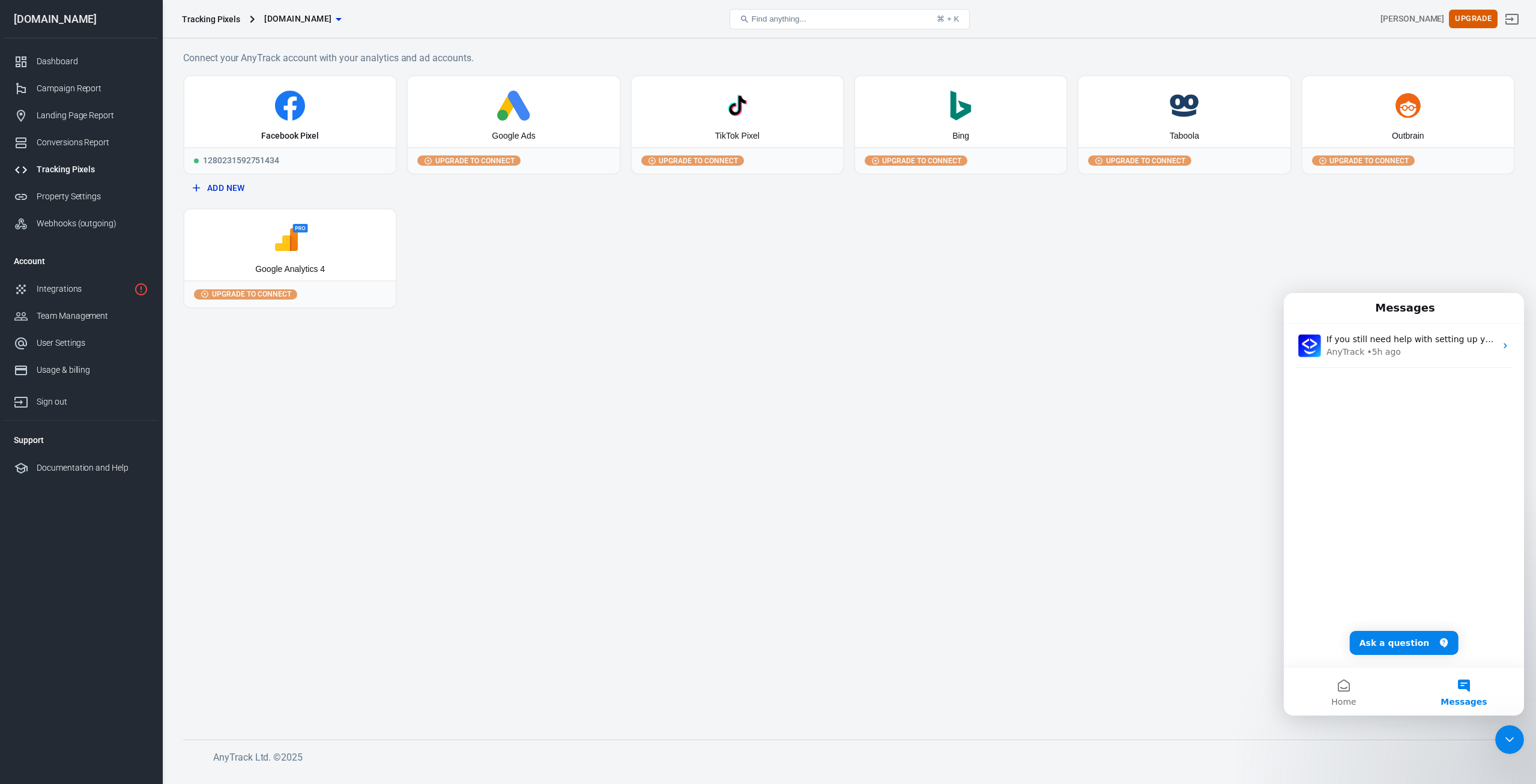
click at [1221, 614] on main "Connect your AnyTrack account with your analytics and ad accounts. Facebook Pix…" at bounding box center [849, 385] width 1332 height 670
click at [1236, 362] on main "Connect your AnyTrack account with your analytics and ad accounts. Facebook Pix…" at bounding box center [849, 385] width 1332 height 670
click at [1507, 737] on icon "Close Intercom Messenger" at bounding box center [1509, 739] width 14 height 14
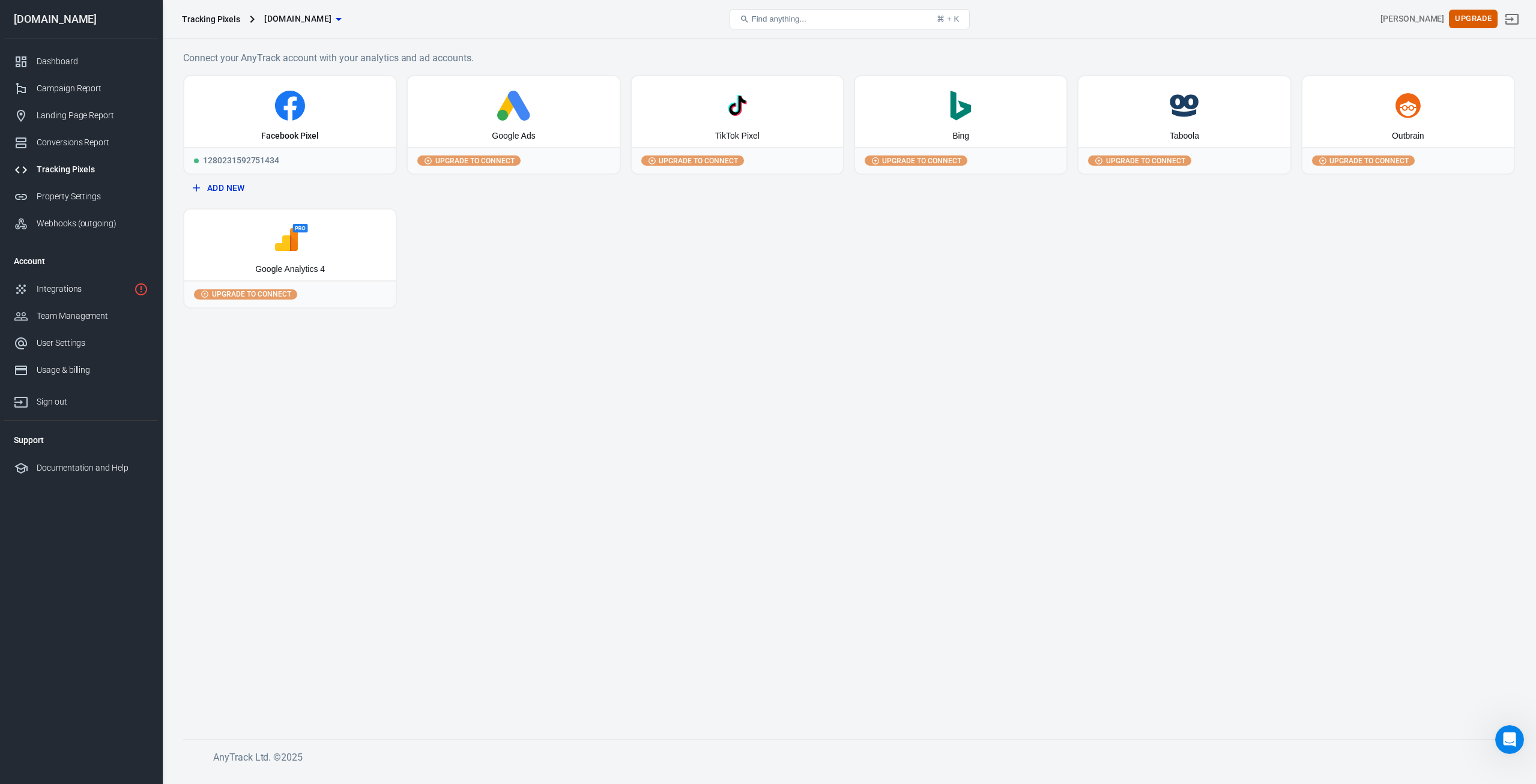
click at [1513, 741] on icon "Open Intercom Messenger" at bounding box center [1509, 739] width 20 height 20
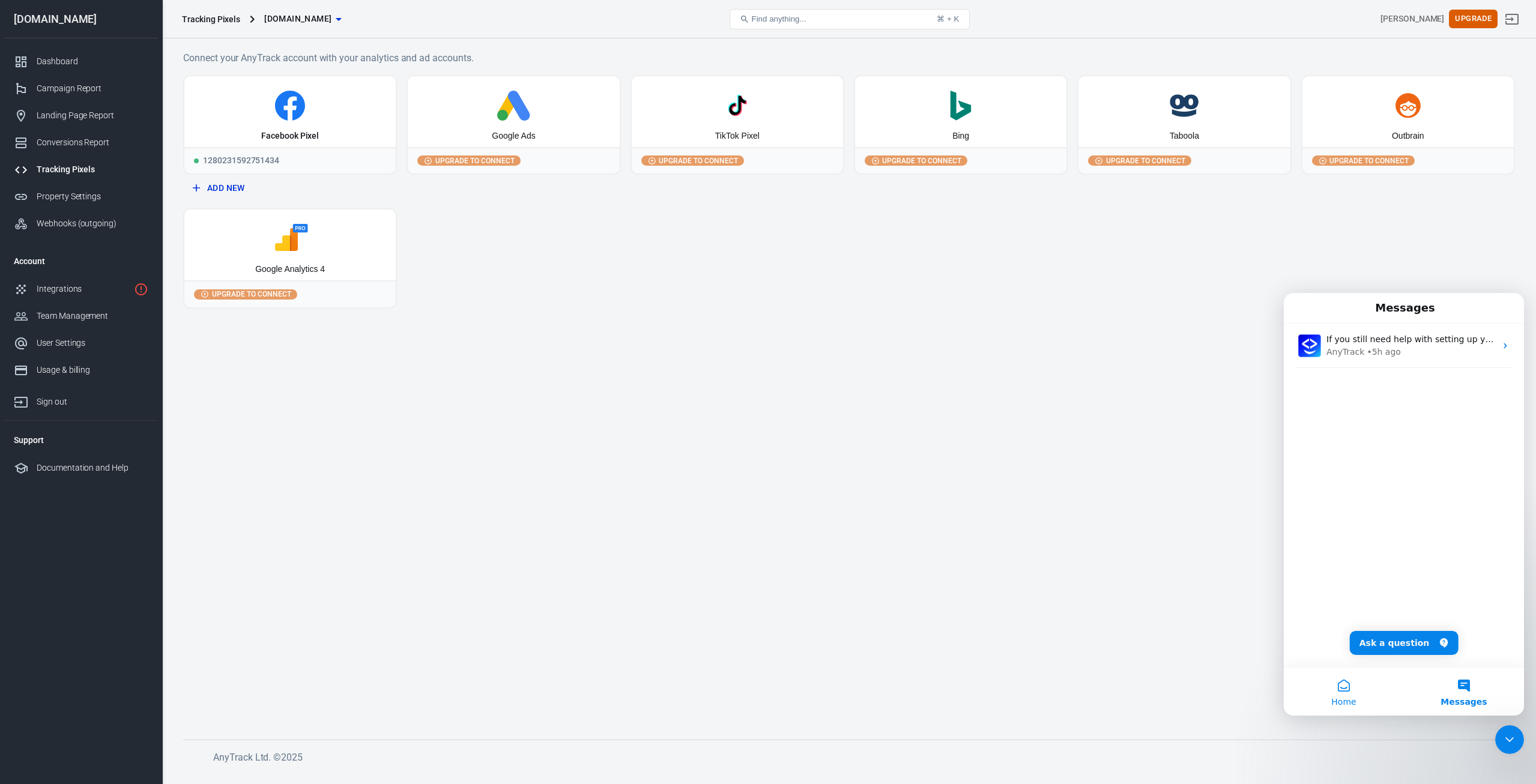
click at [1343, 668] on button "Home" at bounding box center [1344, 691] width 120 height 48
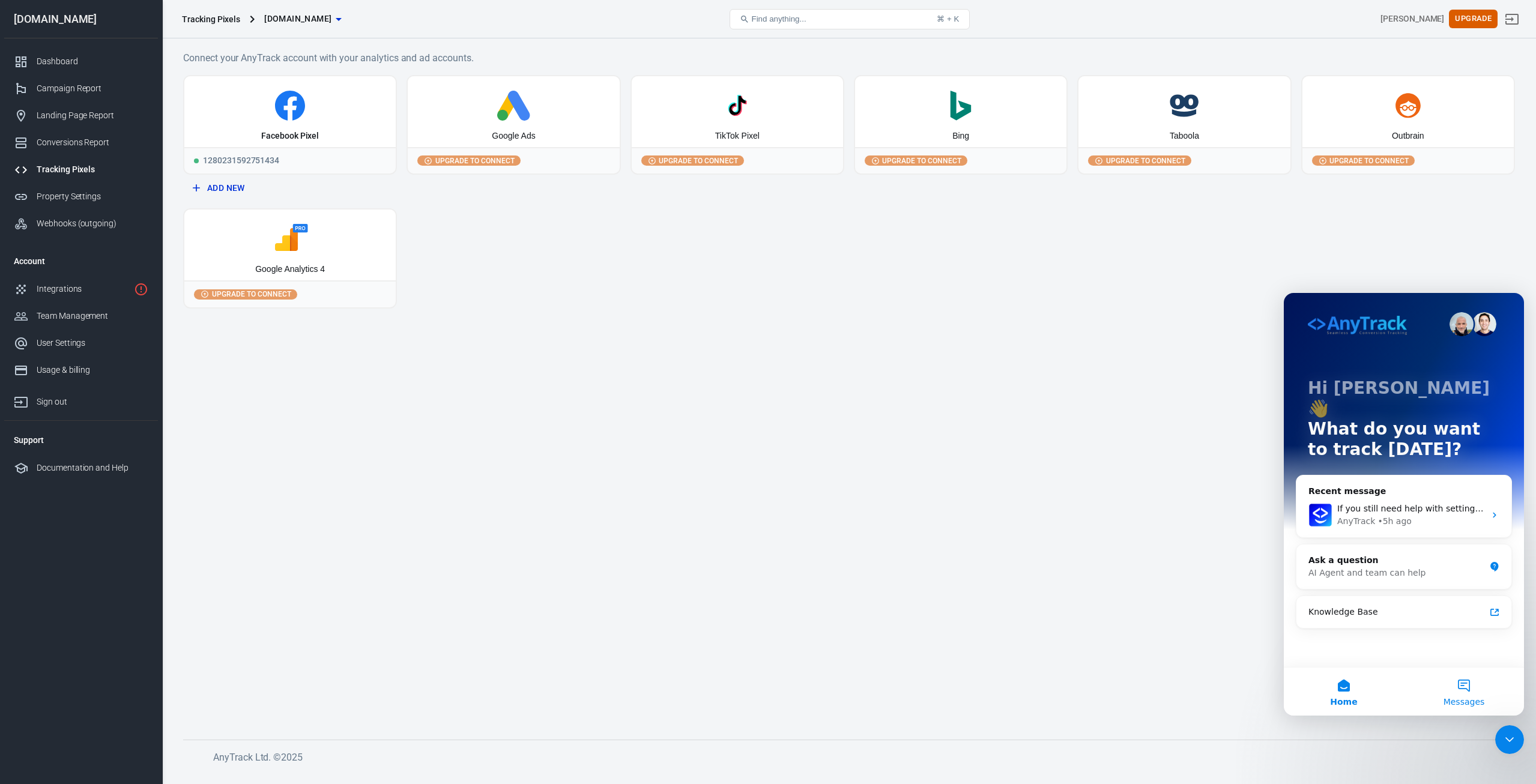
click at [1452, 700] on span "Messages" at bounding box center [1464, 701] width 41 height 9
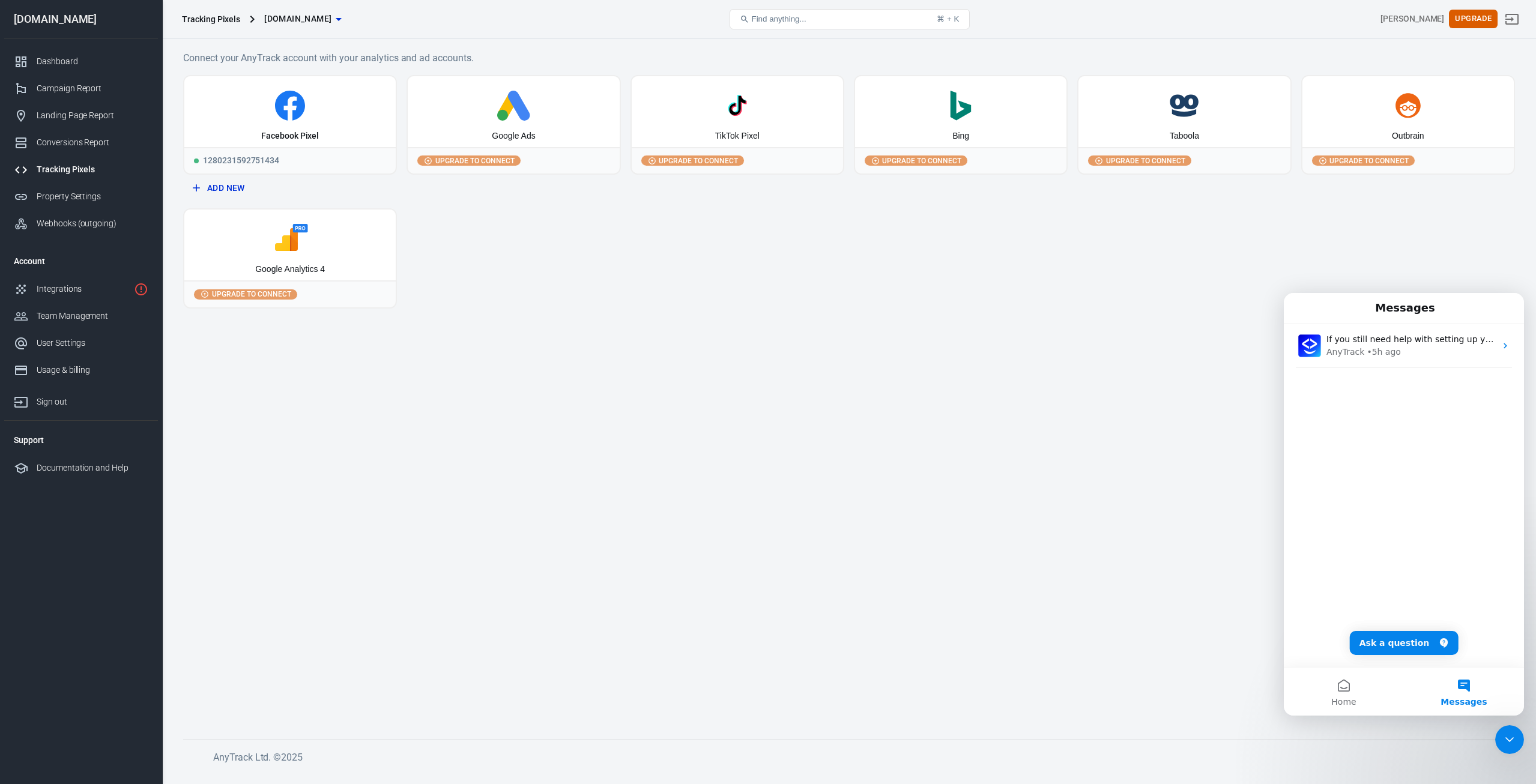
click at [558, 246] on div "Facebook Pixel 1280231592751434 Add New Google Ads Upgrade to connect TikTok Pi…" at bounding box center [849, 192] width 1332 height 234
click at [1468, 689] on button "Messages" at bounding box center [1464, 691] width 120 height 48
click at [1509, 746] on icon "Close Intercom Messenger" at bounding box center [1509, 739] width 14 height 14
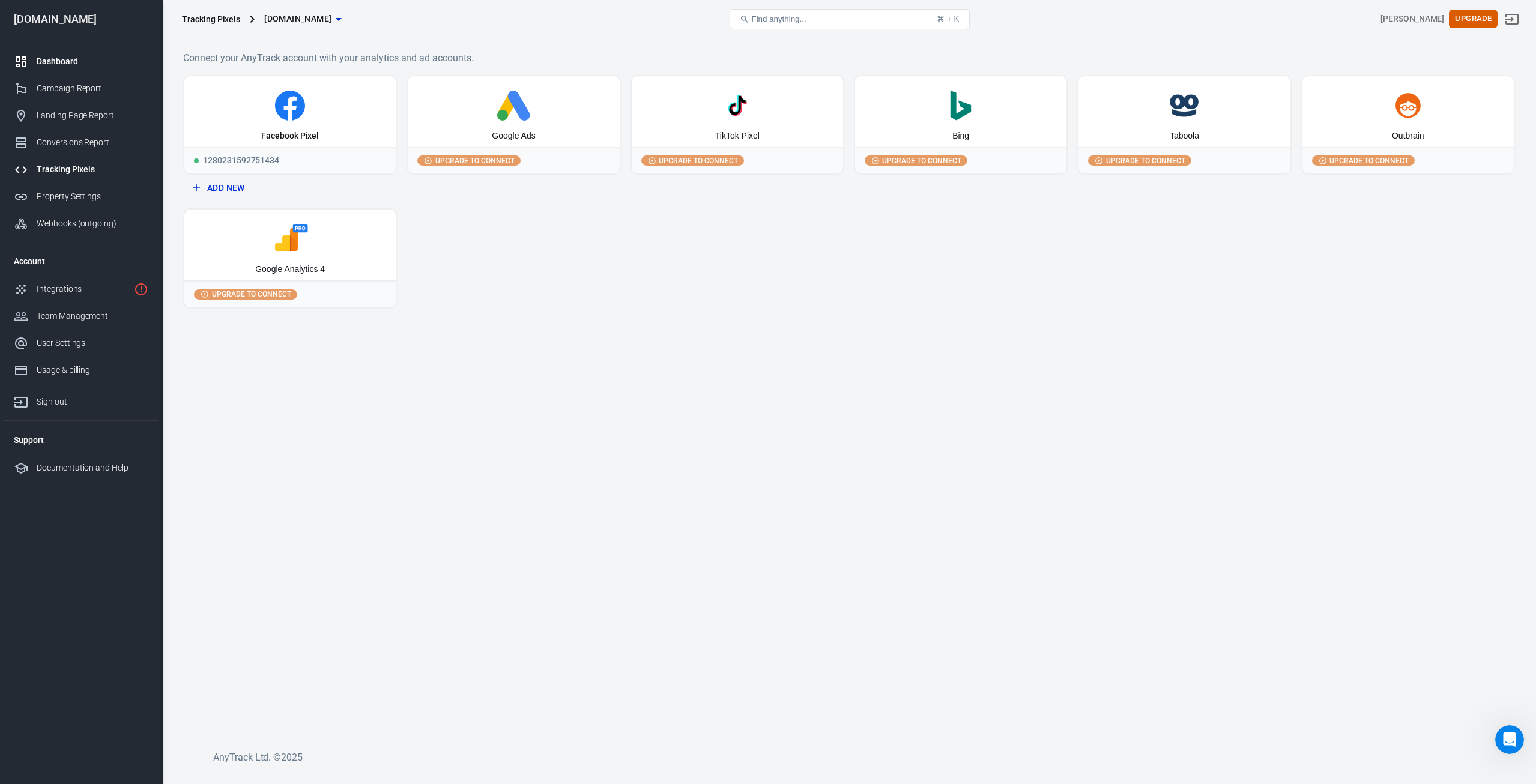
click at [60, 68] on link "Dashboard" at bounding box center [81, 61] width 154 height 27
